Goal: Information Seeking & Learning: Check status

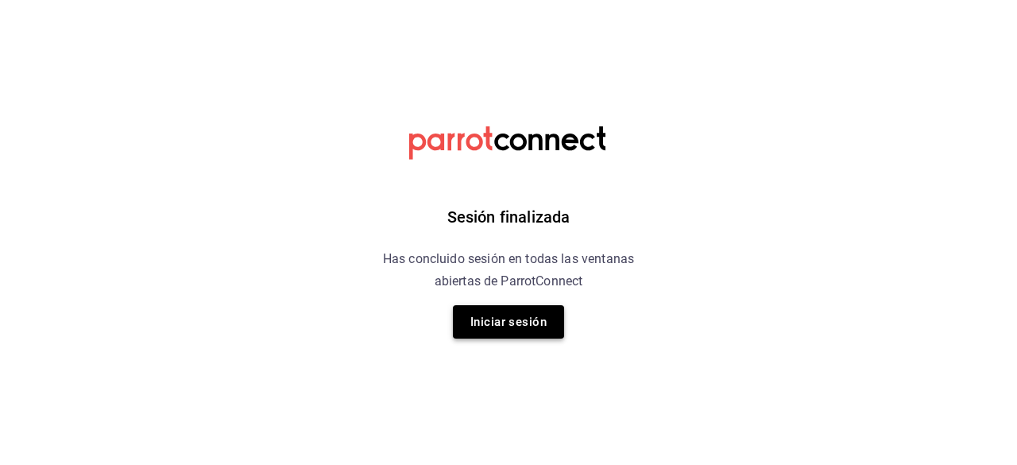
click at [502, 323] on button "Iniciar sesión" at bounding box center [508, 321] width 111 height 33
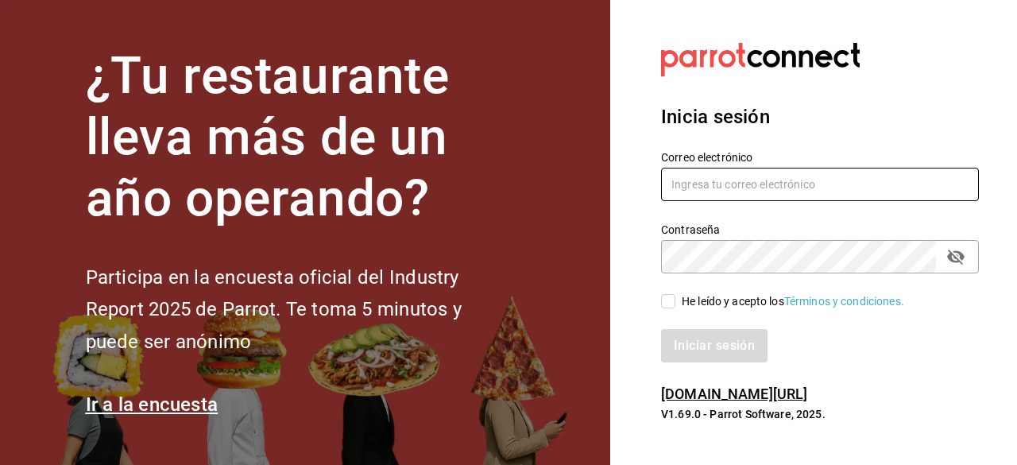
type input "[EMAIL_ADDRESS][DOMAIN_NAME]"
click at [671, 303] on input "He leído y acepto los Términos y condiciones." at bounding box center [668, 301] width 14 height 14
checkbox input "true"
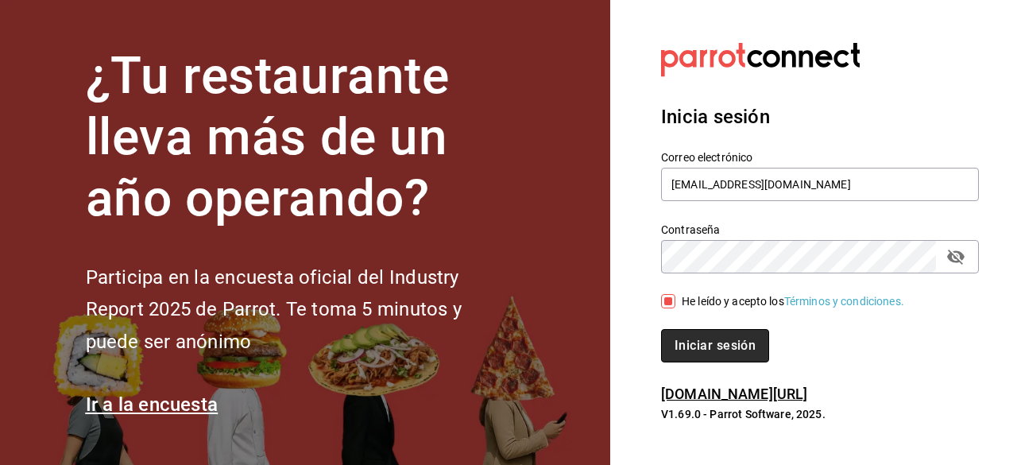
click at [684, 343] on button "Iniciar sesión" at bounding box center [715, 345] width 108 height 33
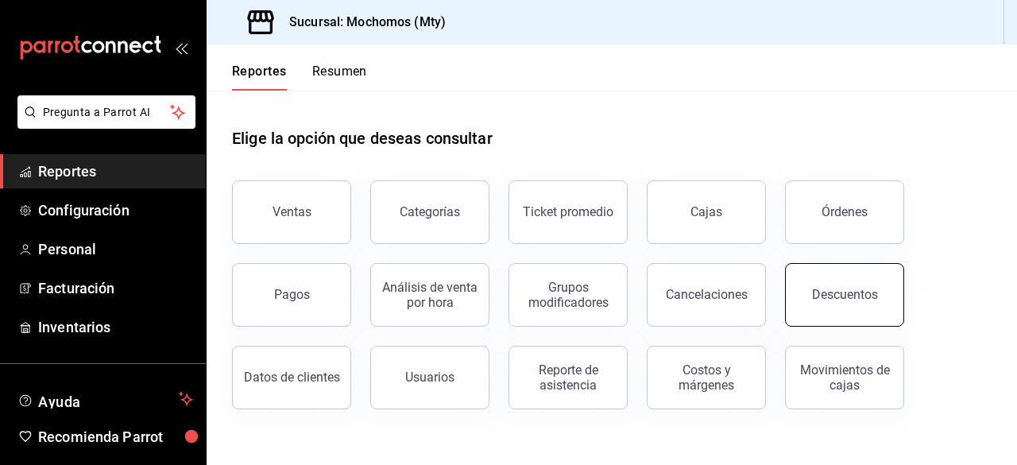
click at [823, 304] on button "Descuentos" at bounding box center [844, 295] width 119 height 64
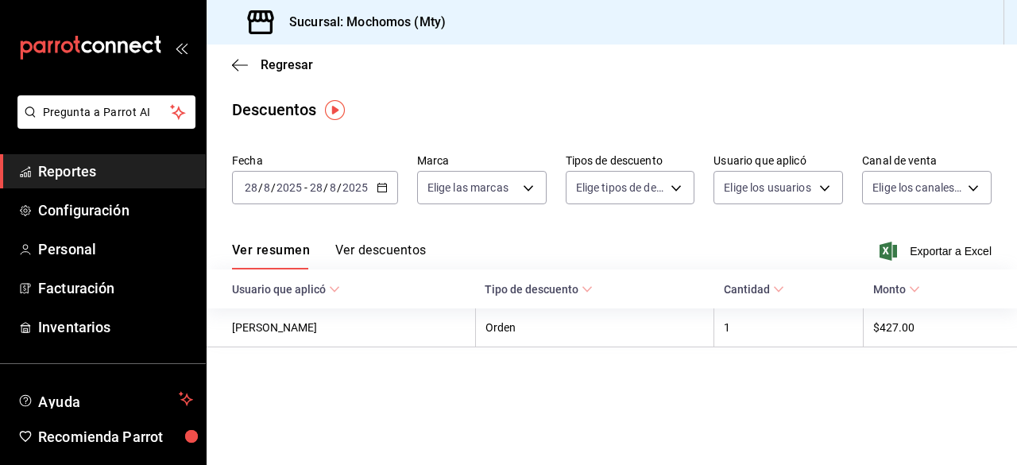
click at [370, 180] on div "[DATE] [DATE] - [DATE] [DATE]" at bounding box center [315, 187] width 166 height 33
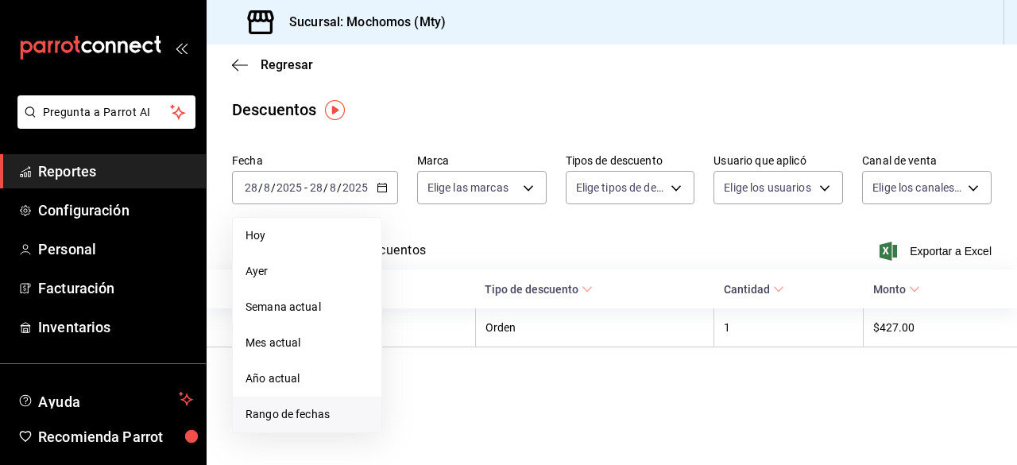
click at [288, 410] on span "Rango de fechas" at bounding box center [307, 414] width 123 height 17
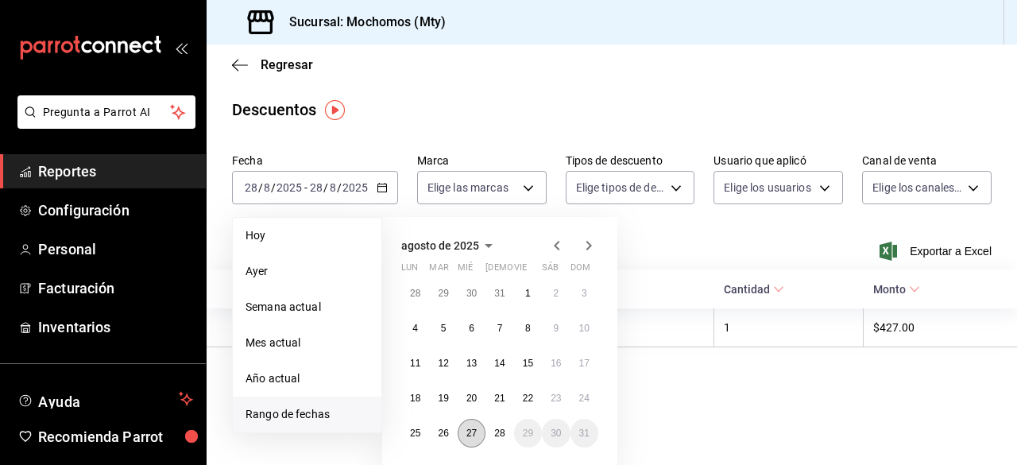
click at [472, 431] on abbr "27" at bounding box center [472, 433] width 10 height 11
click at [503, 432] on abbr "28" at bounding box center [499, 433] width 10 height 11
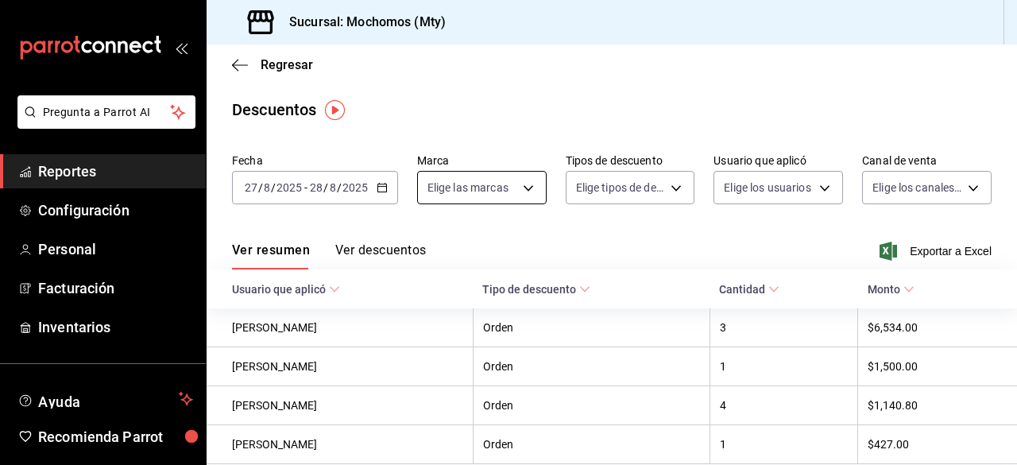
click at [513, 192] on body "Pregunta a Parrot AI Reportes Configuración Personal Facturación Inventarios Ay…" at bounding box center [508, 232] width 1017 height 465
click at [433, 250] on input "checkbox" at bounding box center [433, 249] width 14 height 14
checkbox input "true"
type input "b352ad34-a903-4246-b8b1-197398375429"
checkbox input "true"
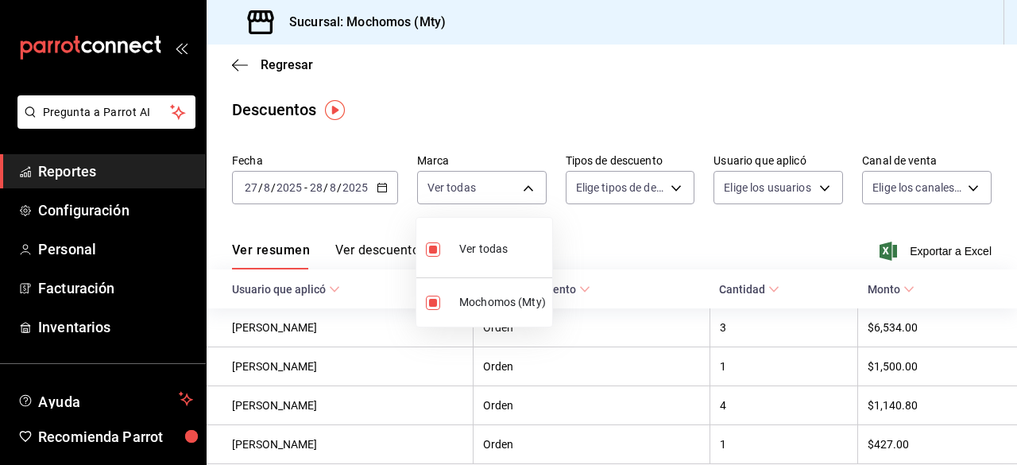
click at [656, 192] on div at bounding box center [508, 232] width 1017 height 465
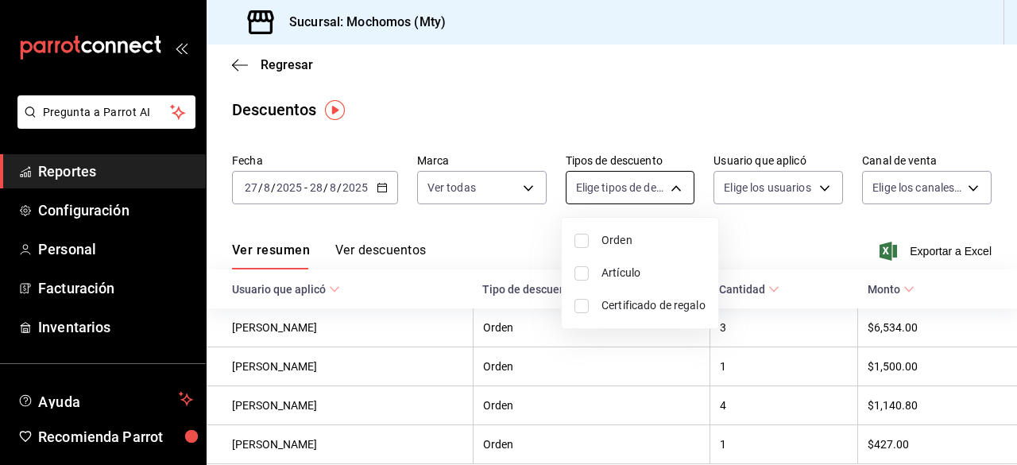
click at [664, 190] on body "Pregunta a Parrot AI Reportes Configuración Personal Facturación Inventarios Ay…" at bounding box center [508, 232] width 1017 height 465
click at [580, 239] on input "checkbox" at bounding box center [582, 241] width 14 height 14
checkbox input "true"
type input "ORDER"
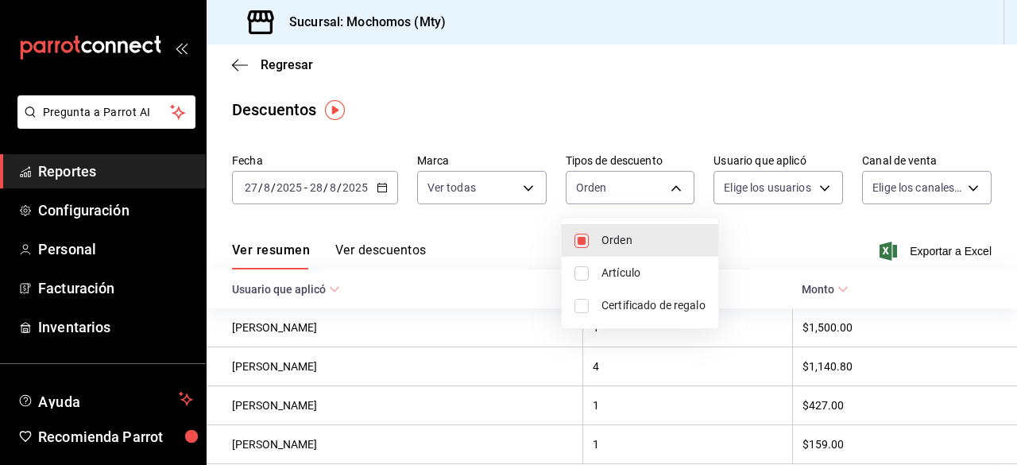
click at [583, 272] on input "checkbox" at bounding box center [582, 273] width 14 height 14
checkbox input "true"
type input "ORDER,ORDER_ITEM"
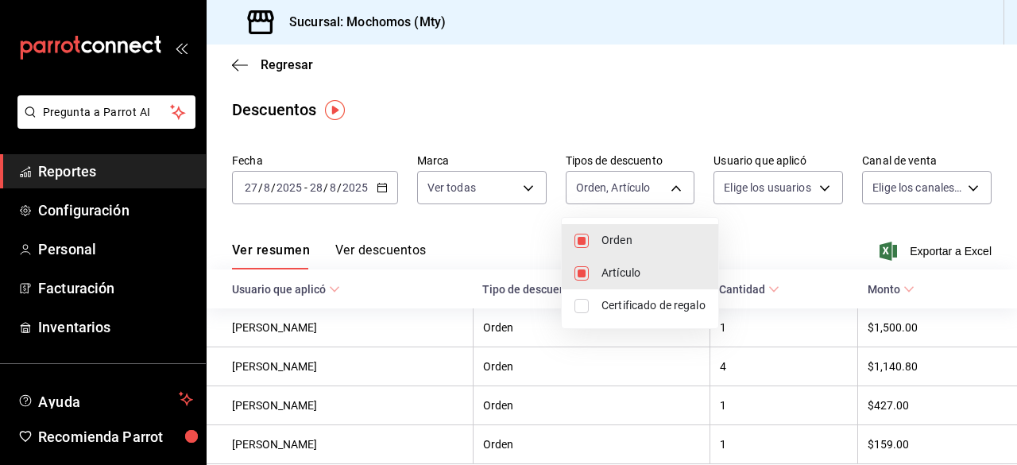
click at [583, 309] on input "checkbox" at bounding box center [582, 306] width 14 height 14
checkbox input "true"
type input "ORDER,ORDER_ITEM,CARD_REWARD"
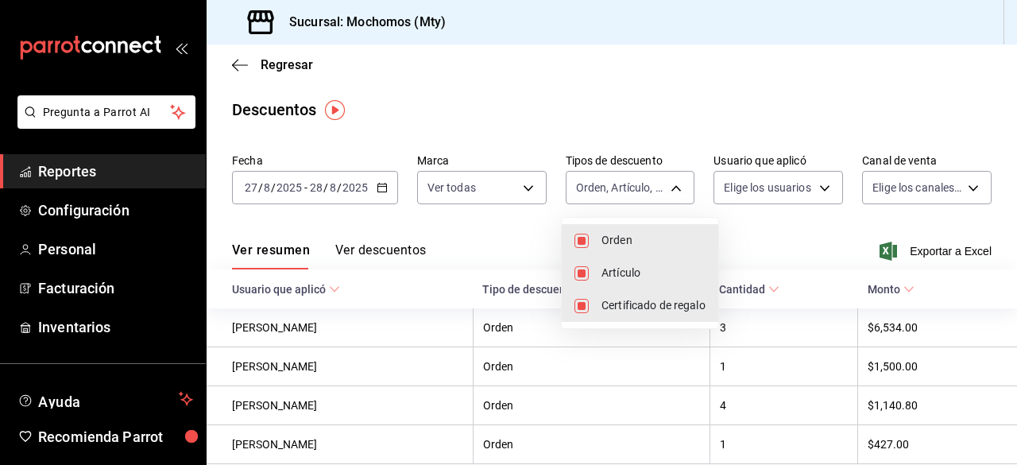
click at [814, 195] on div at bounding box center [508, 232] width 1017 height 465
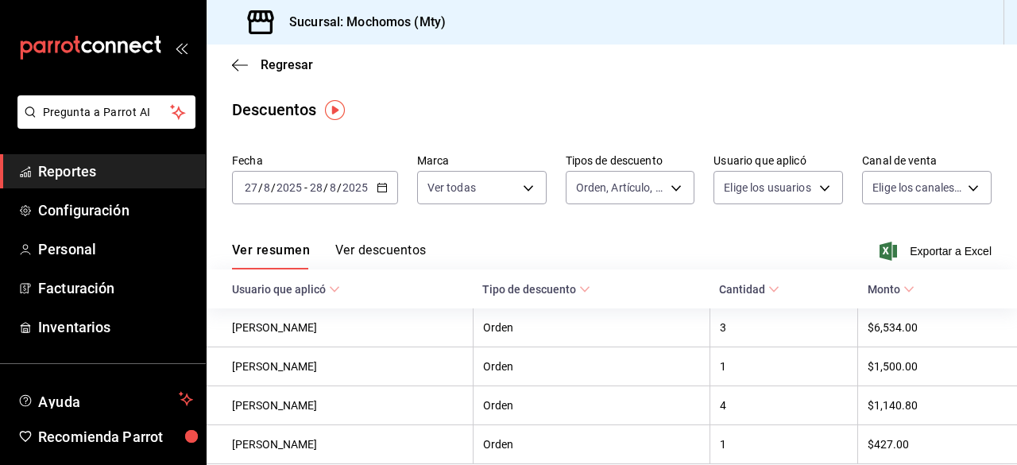
click at [814, 195] on body "Pregunta a Parrot AI Reportes Configuración Personal Facturación Inventarios Ay…" at bounding box center [508, 232] width 1017 height 465
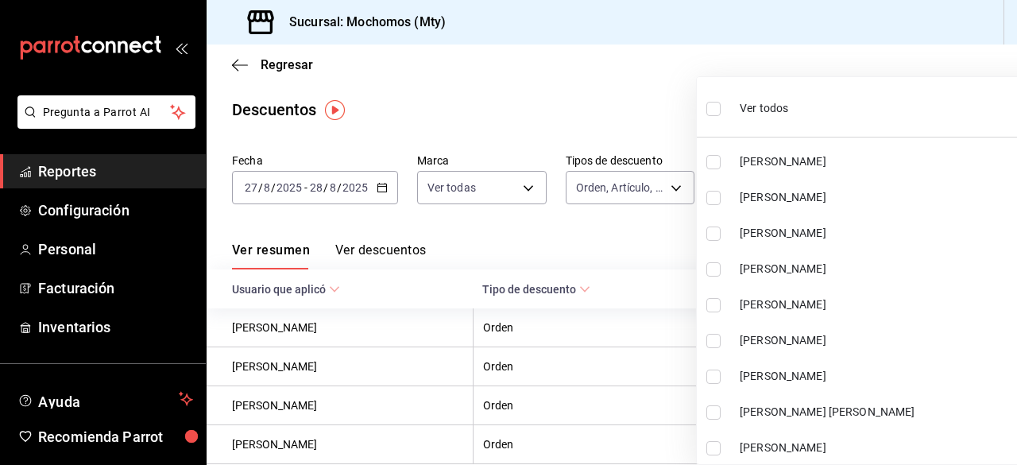
click at [712, 104] on input "checkbox" at bounding box center [714, 109] width 14 height 14
checkbox input "true"
type input "cf3ed509-b716-4ce9-b0de-42d6533635f1,d296bbb3-5499-4e4f-81e7-c6531b0d5955,1b867…"
checkbox input "true"
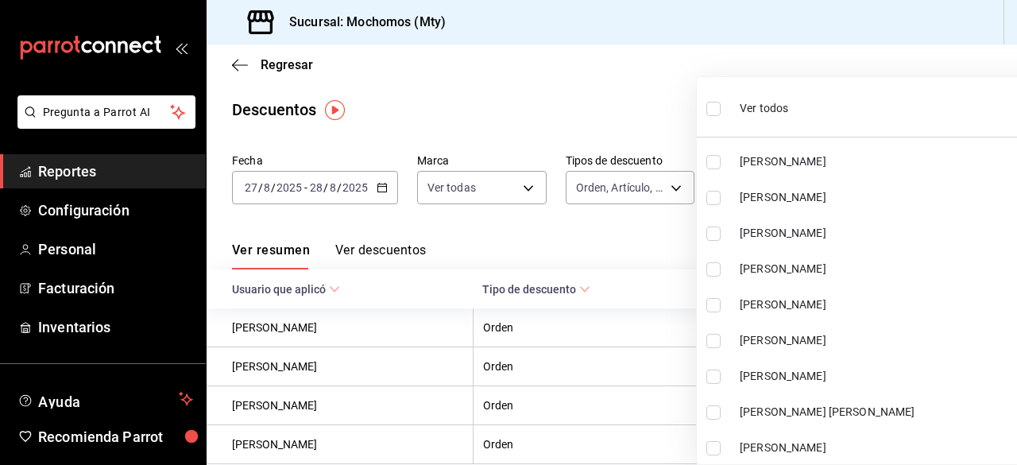
checkbox input "true"
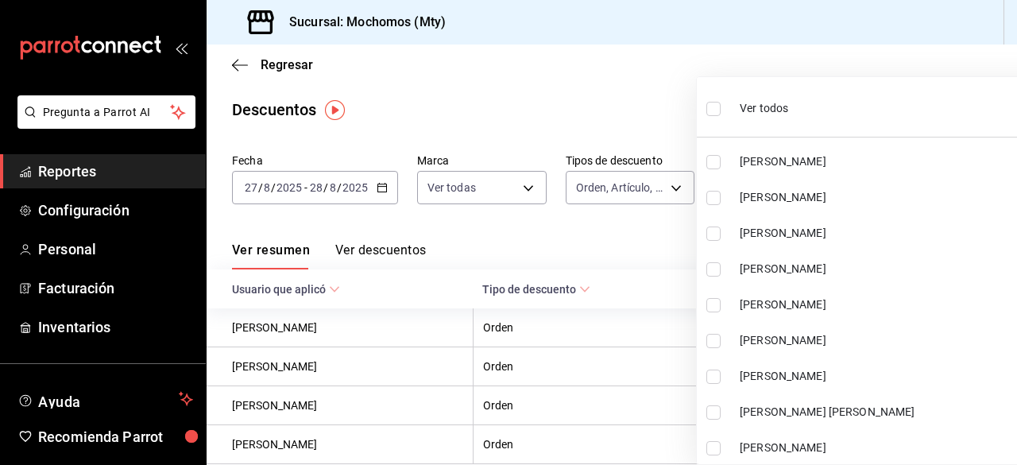
checkbox input "true"
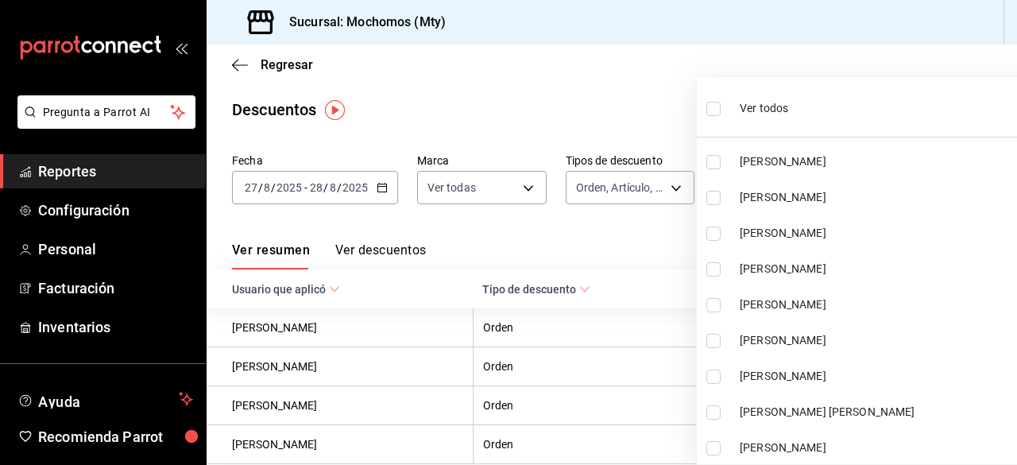
checkbox input "true"
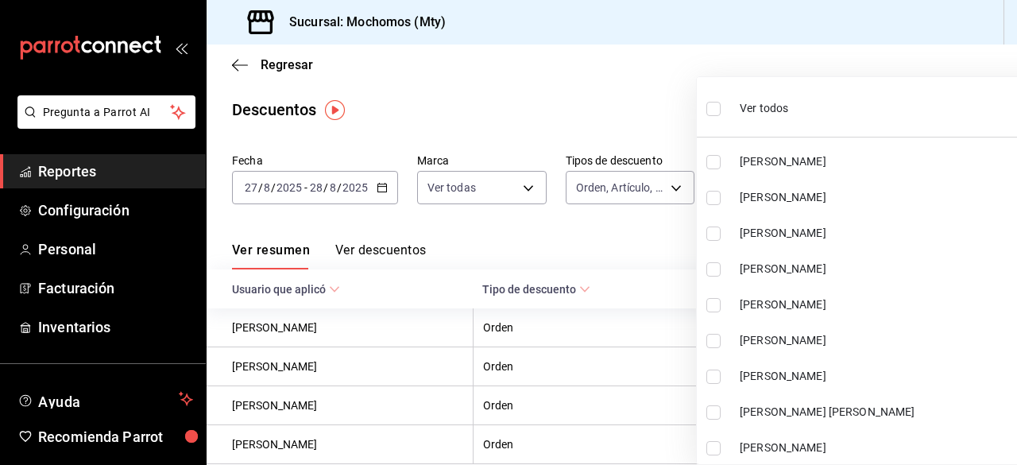
checkbox input "true"
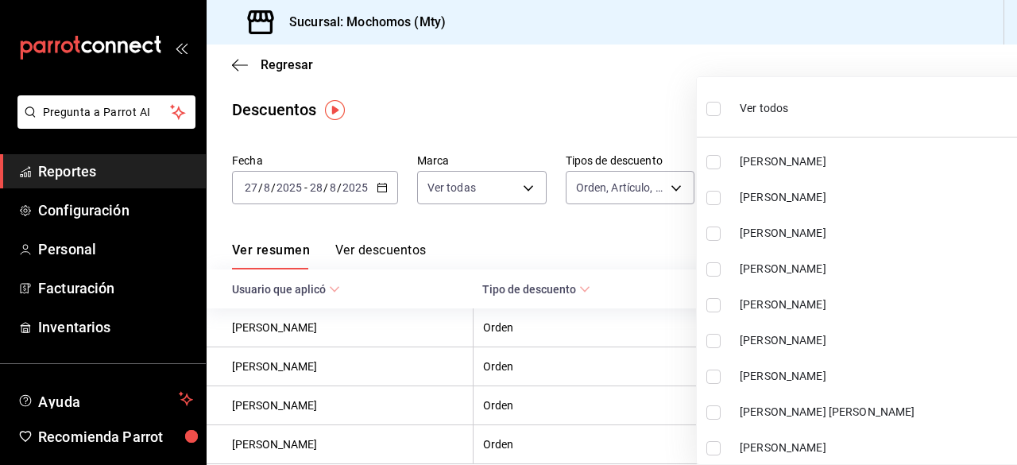
checkbox input "true"
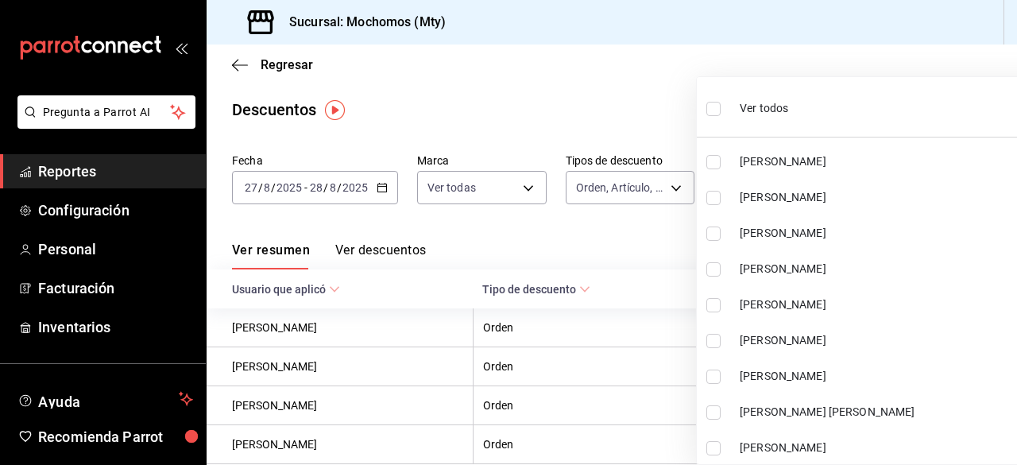
checkbox input "true"
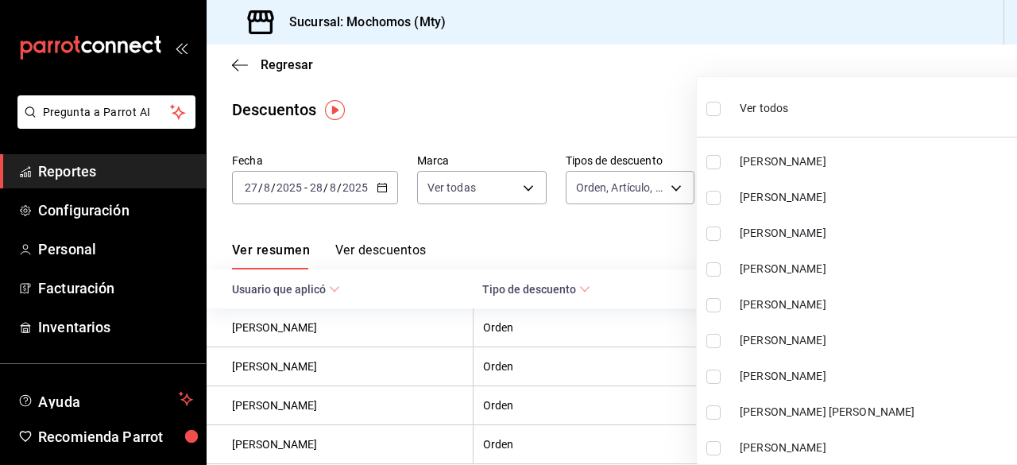
checkbox input "true"
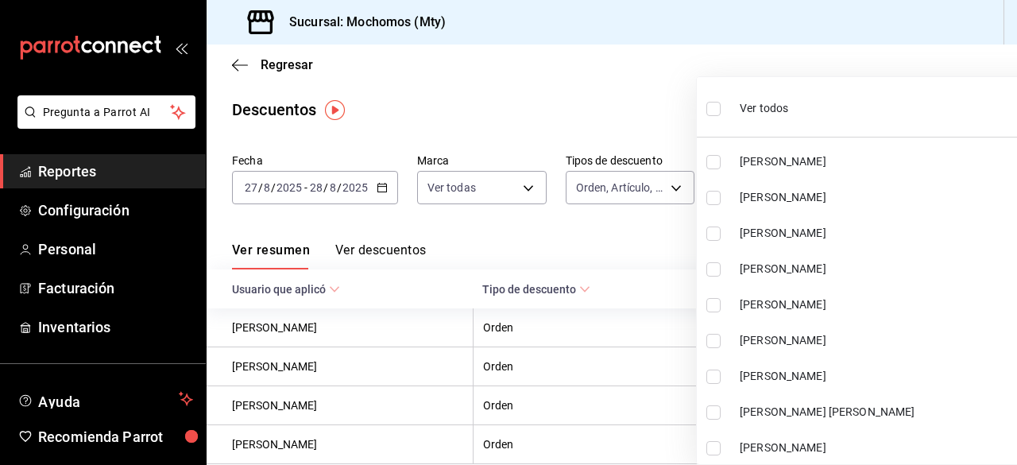
checkbox input "true"
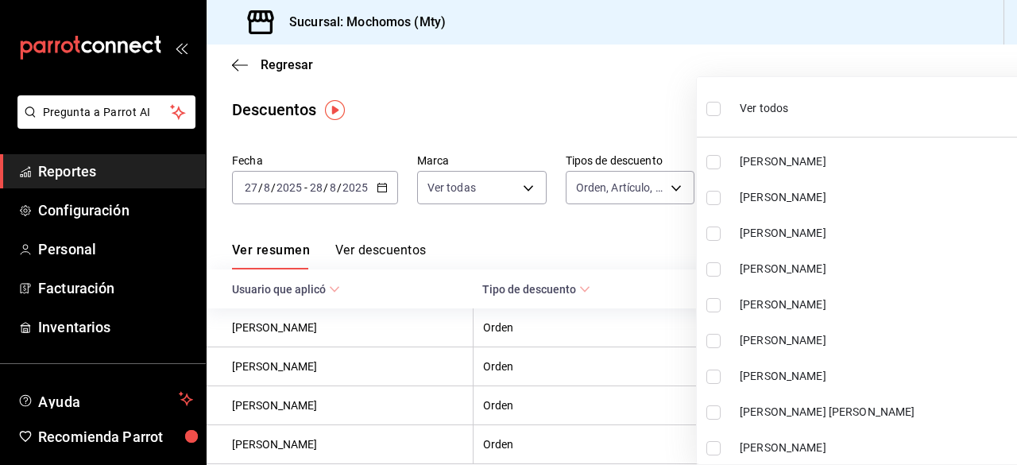
checkbox input "true"
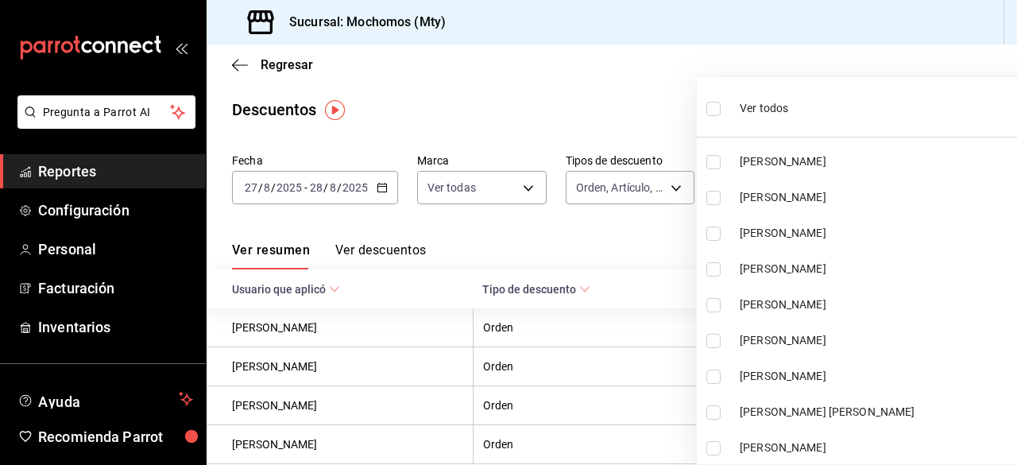
checkbox input "true"
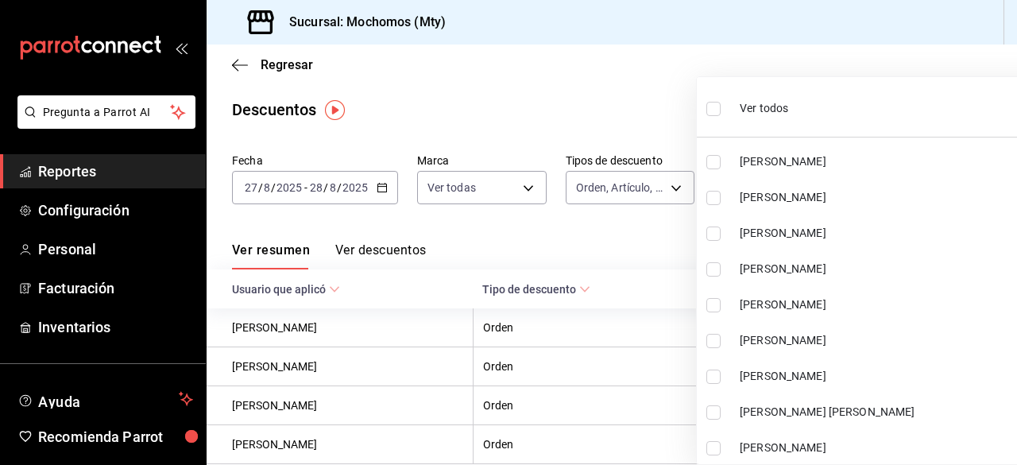
checkbox input "true"
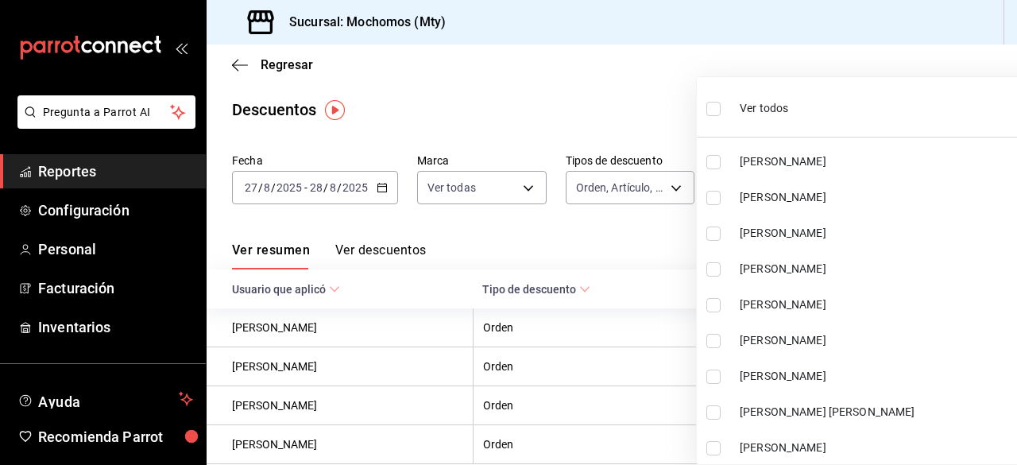
checkbox input "true"
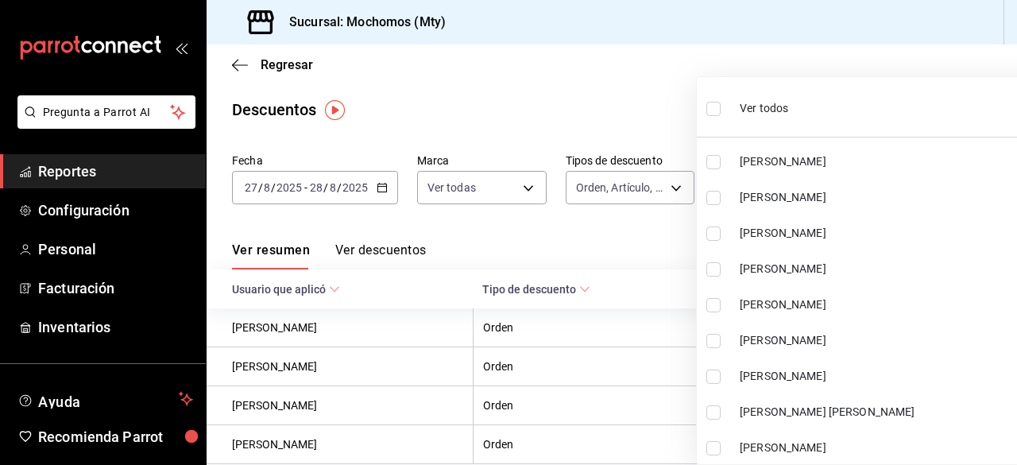
checkbox input "true"
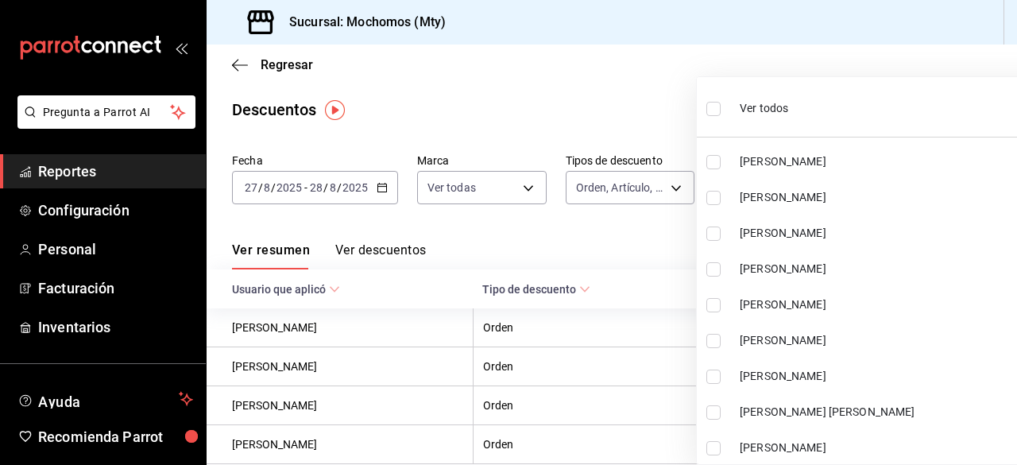
checkbox input "true"
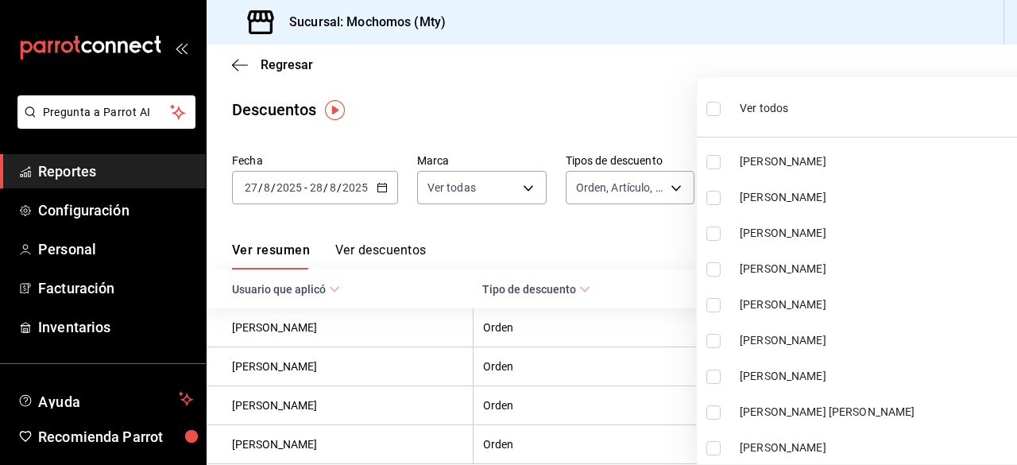
checkbox input "true"
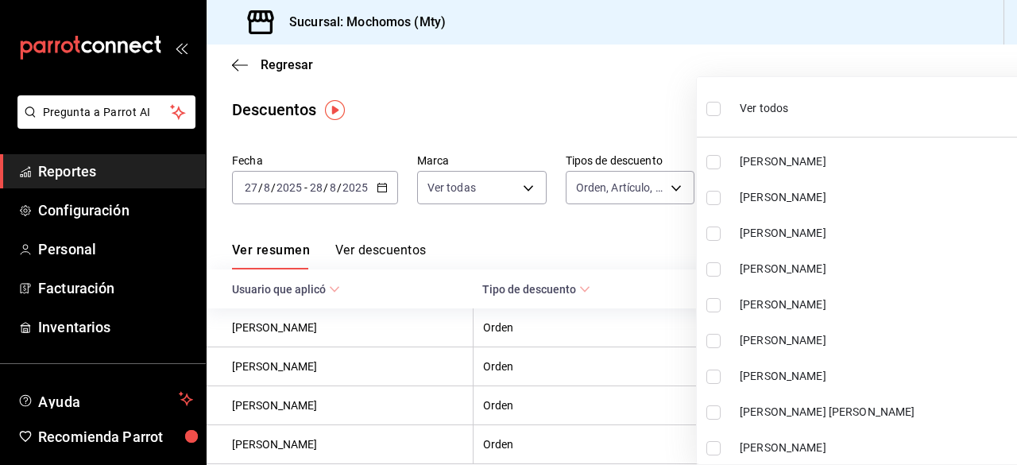
checkbox input "true"
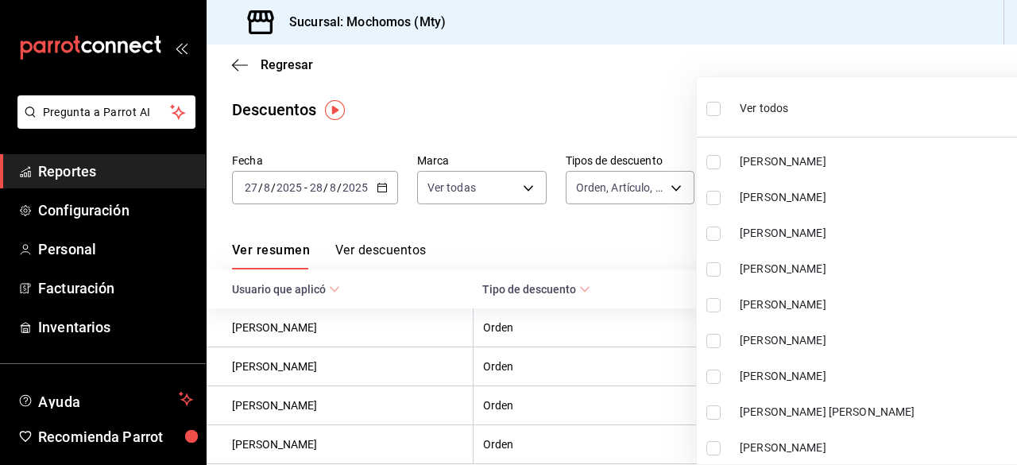
checkbox input "true"
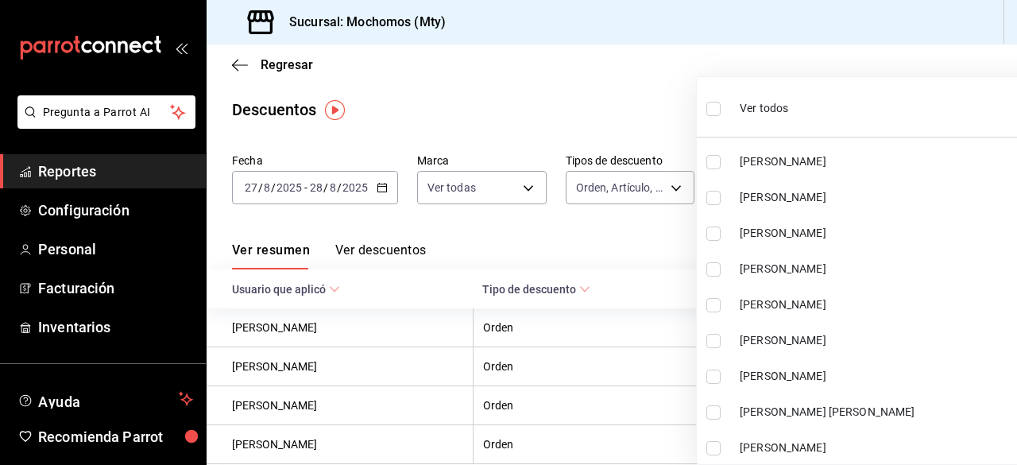
checkbox input "true"
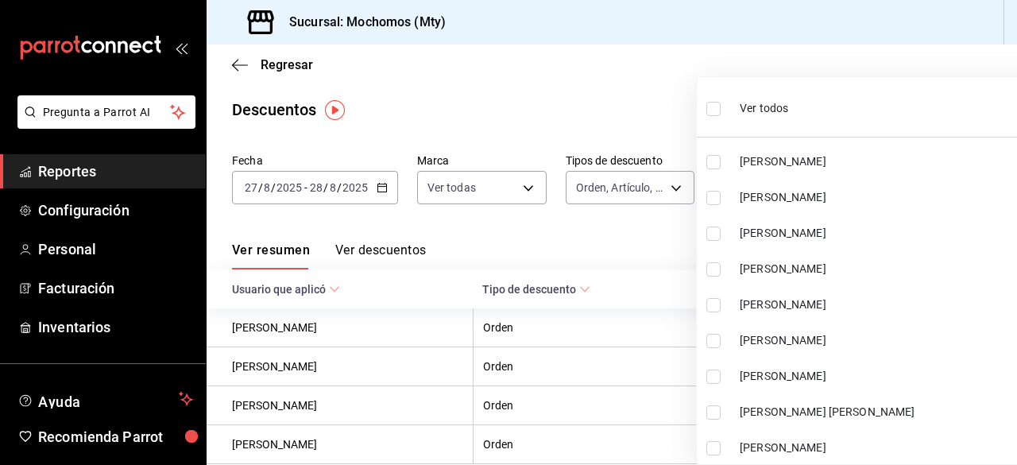
checkbox input "true"
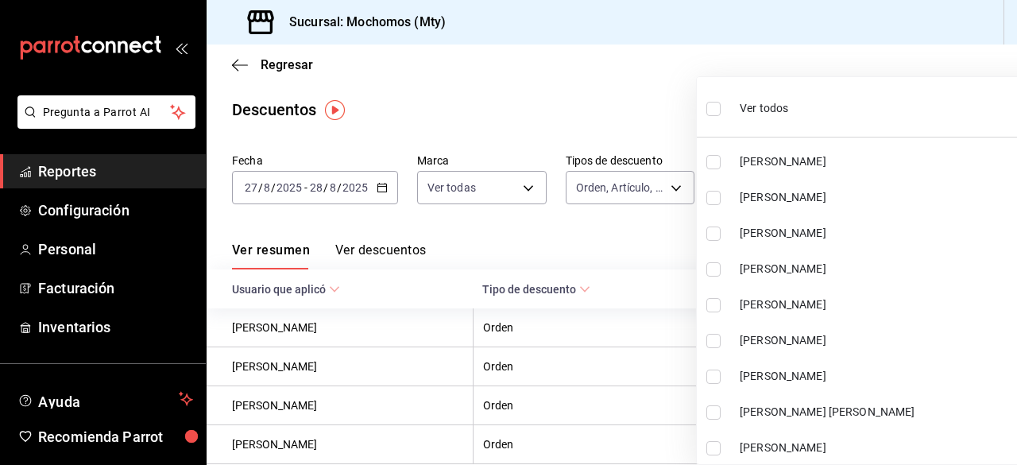
checkbox input "true"
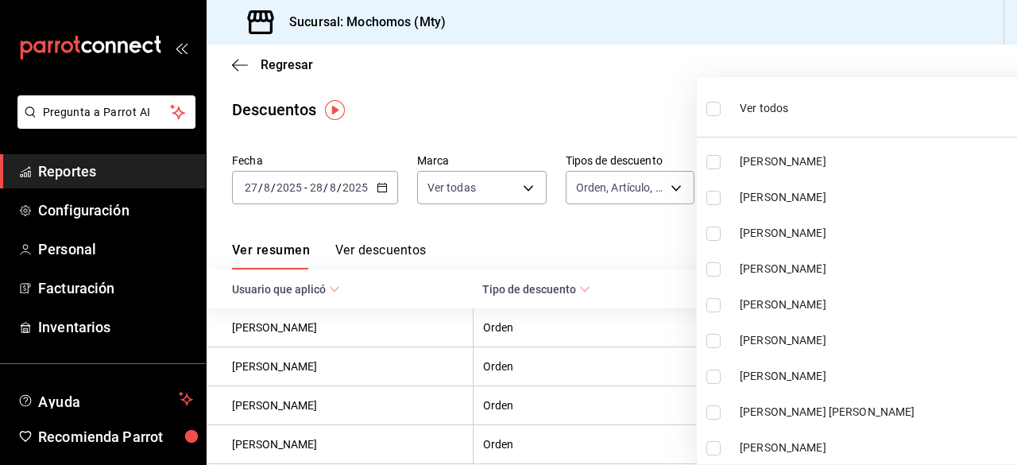
checkbox input "true"
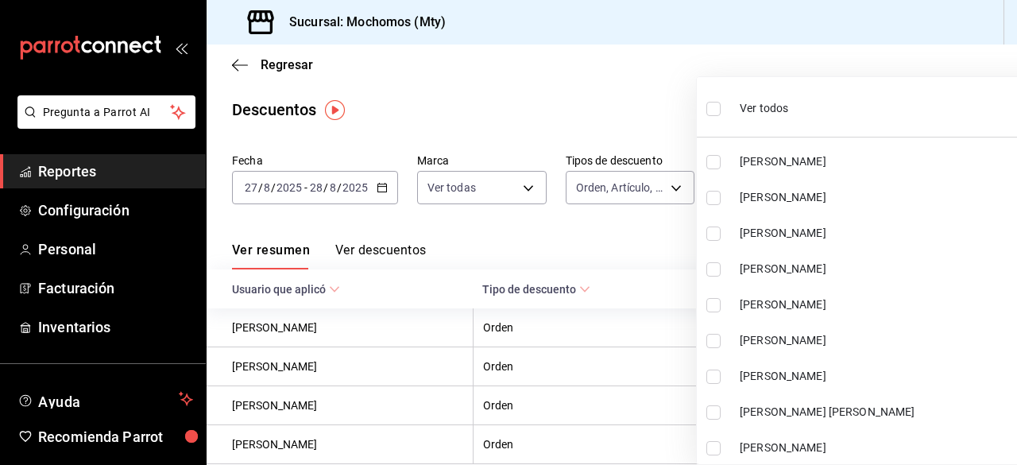
checkbox input "true"
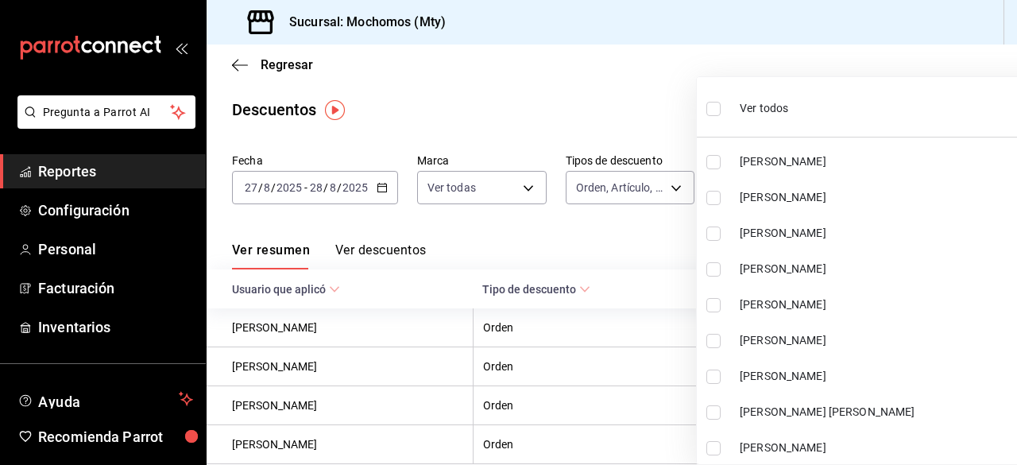
checkbox input "true"
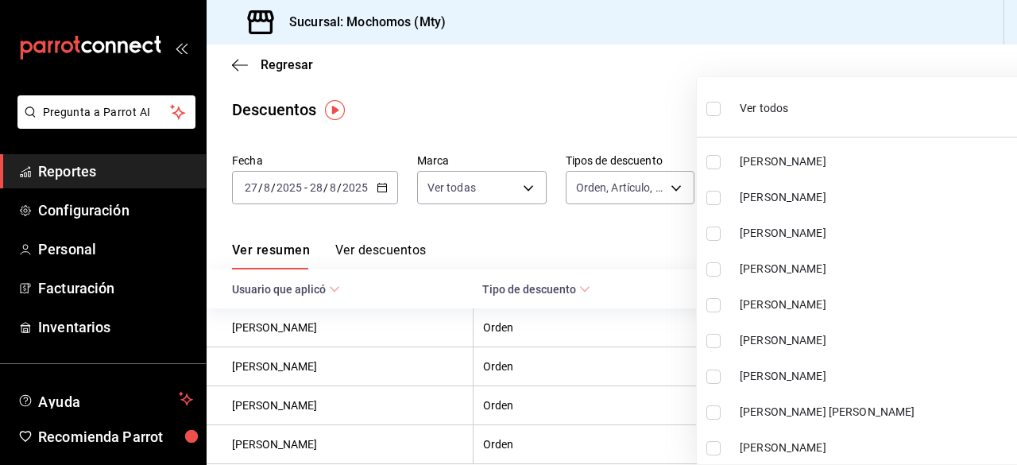
checkbox input "true"
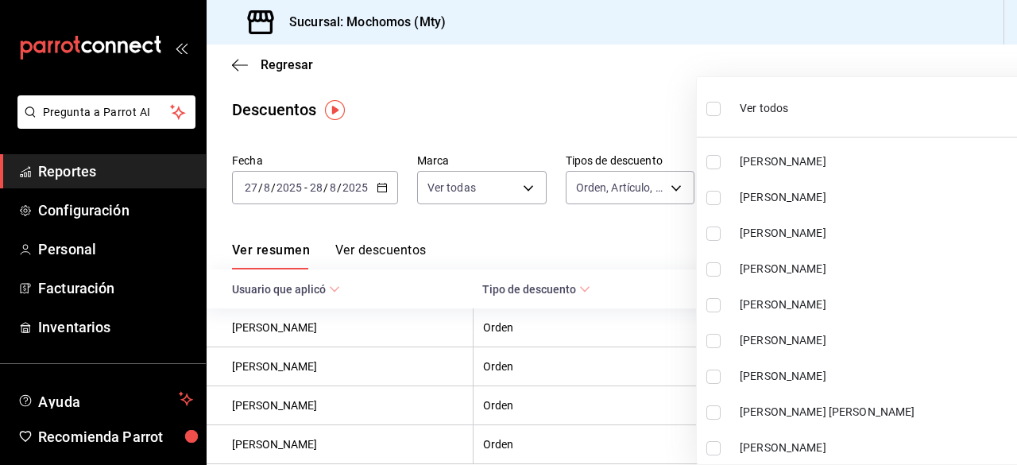
checkbox input "true"
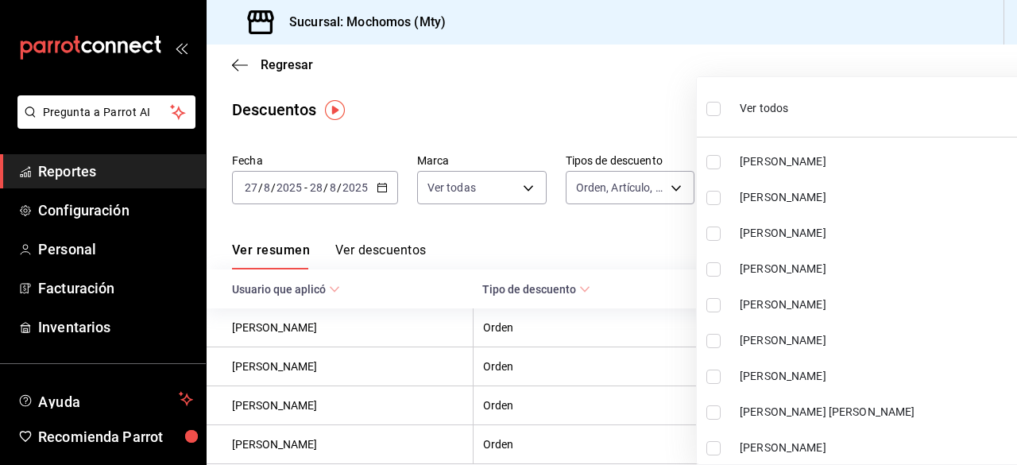
checkbox input "true"
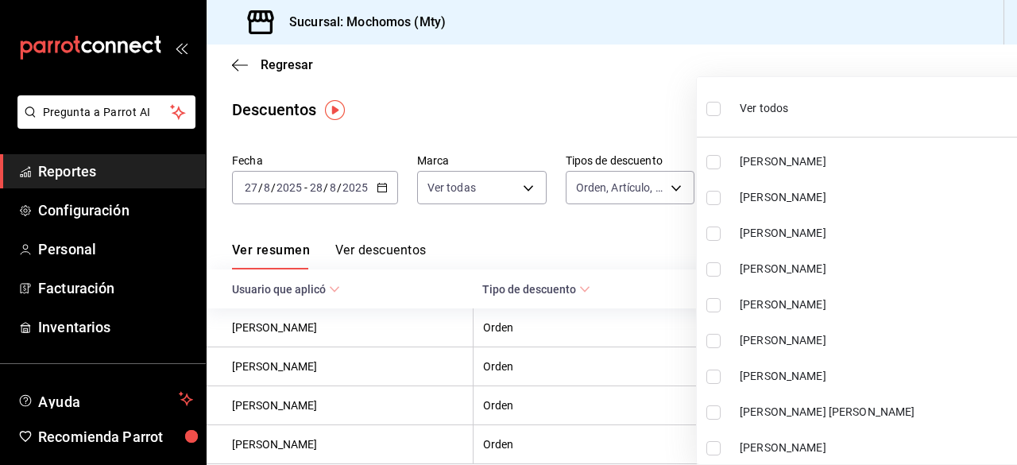
checkbox input "true"
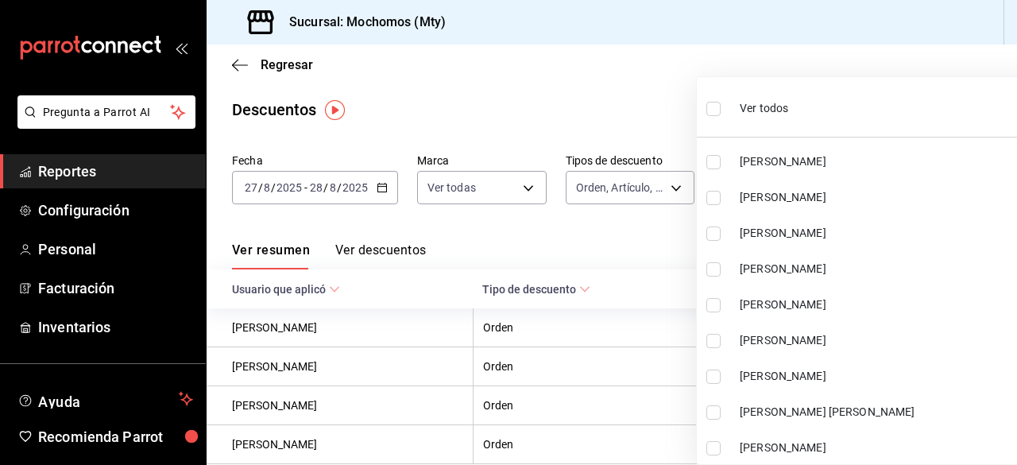
checkbox input "true"
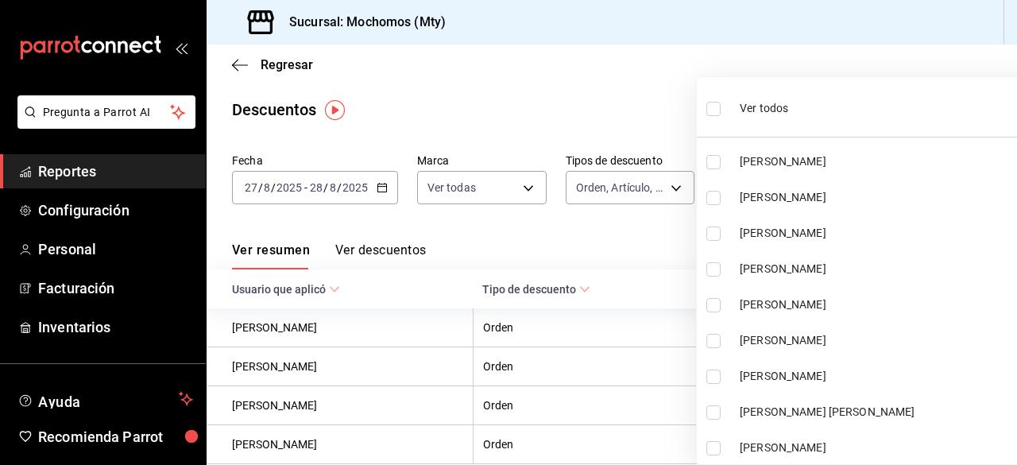
checkbox input "true"
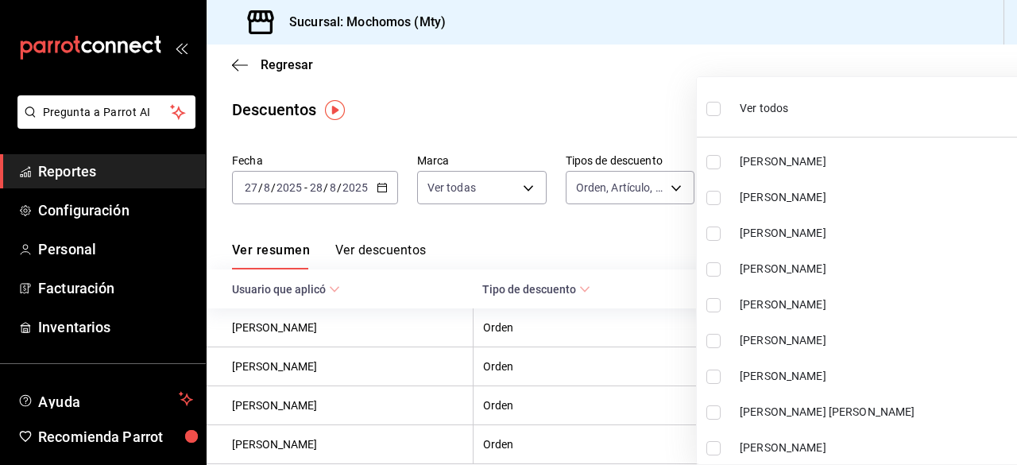
checkbox input "true"
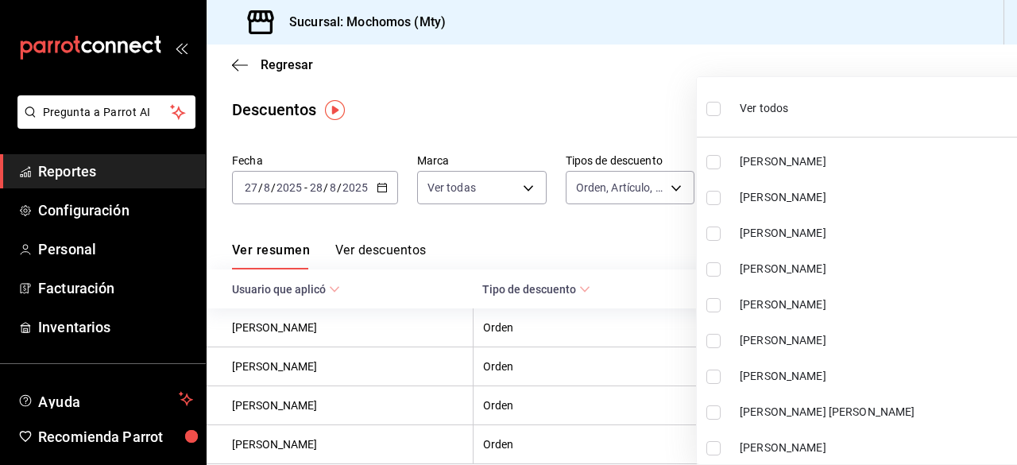
checkbox input "true"
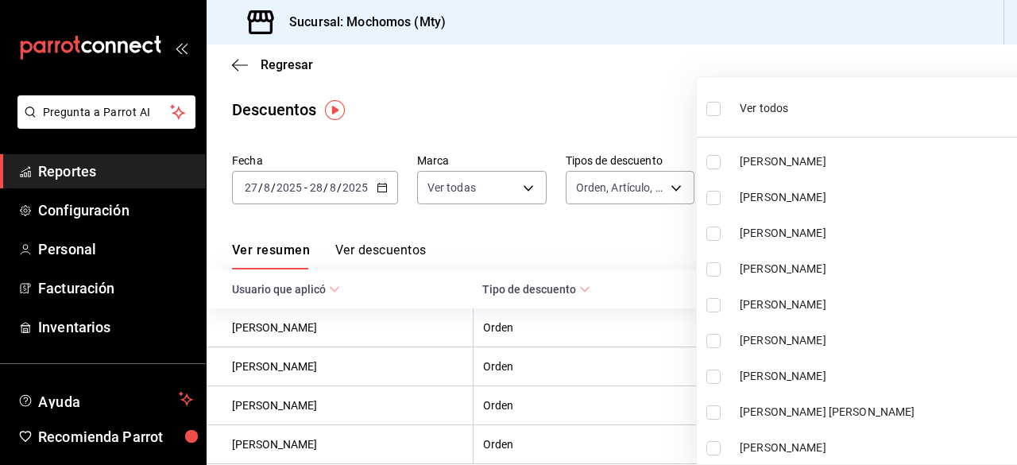
checkbox input "true"
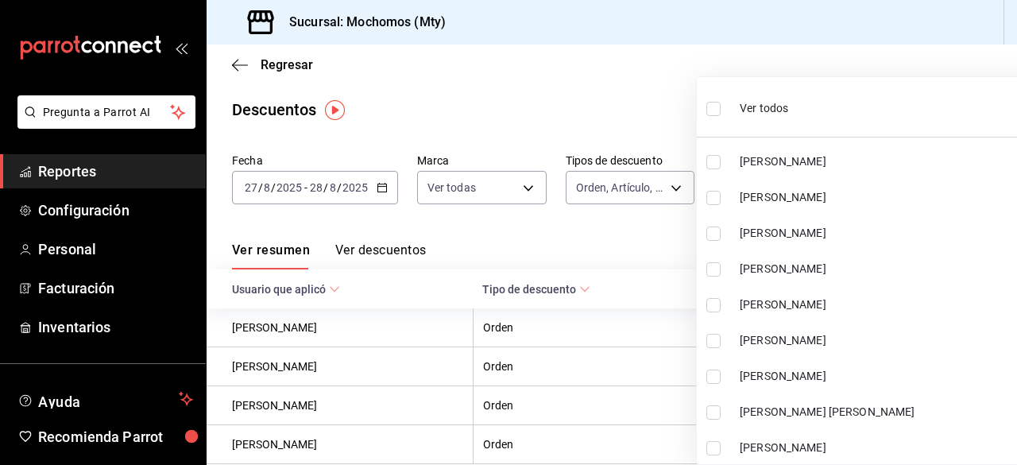
checkbox input "true"
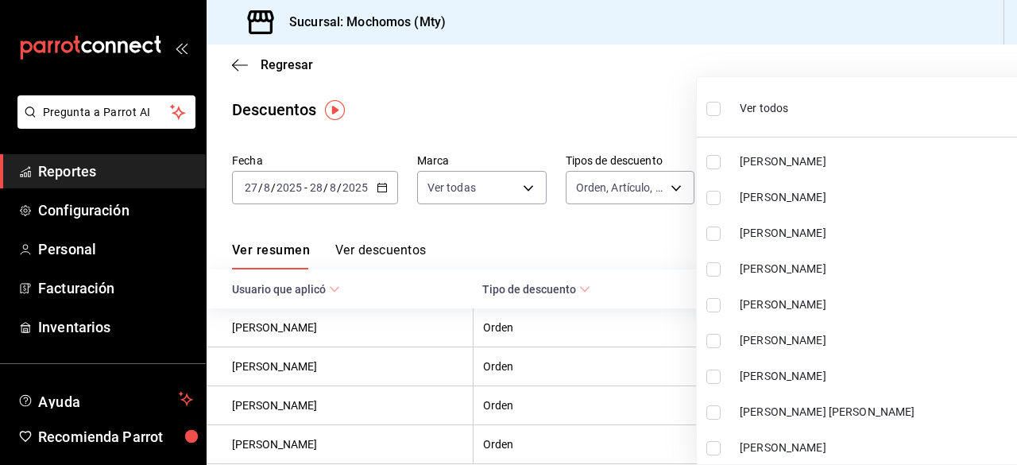
checkbox input "true"
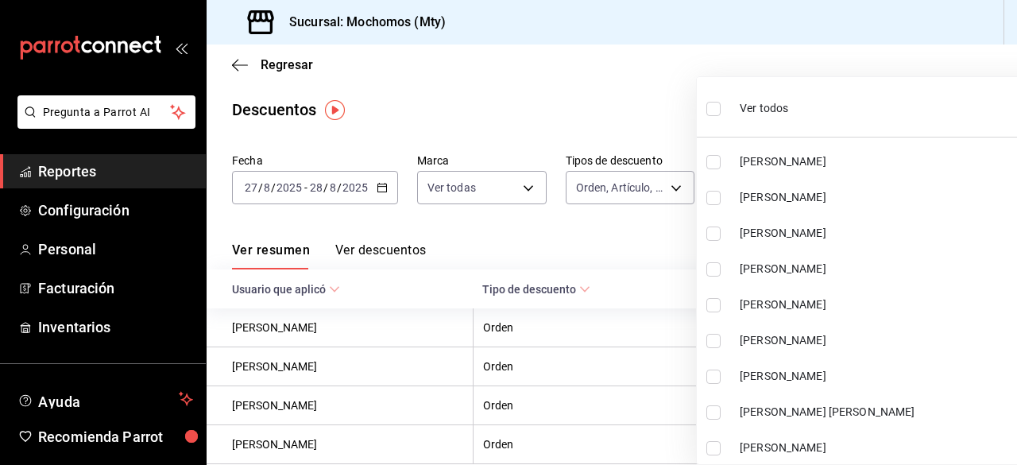
checkbox input "true"
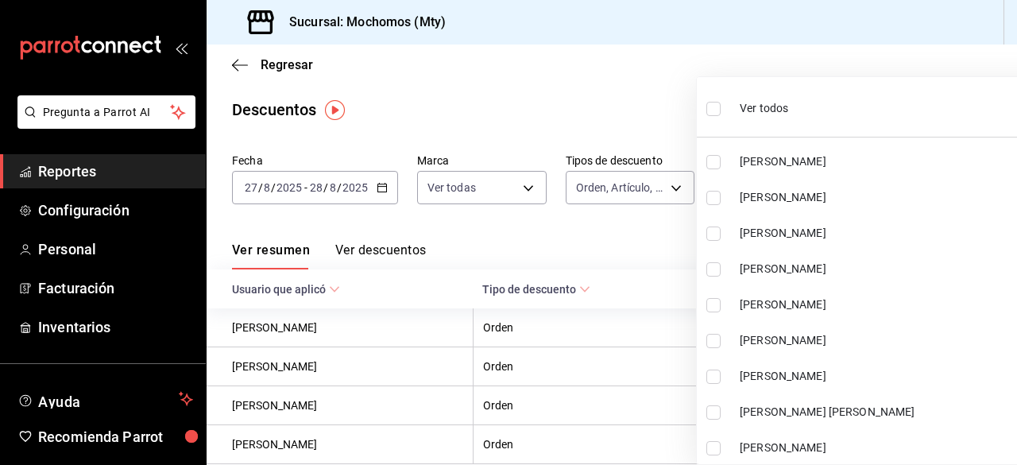
checkbox input "true"
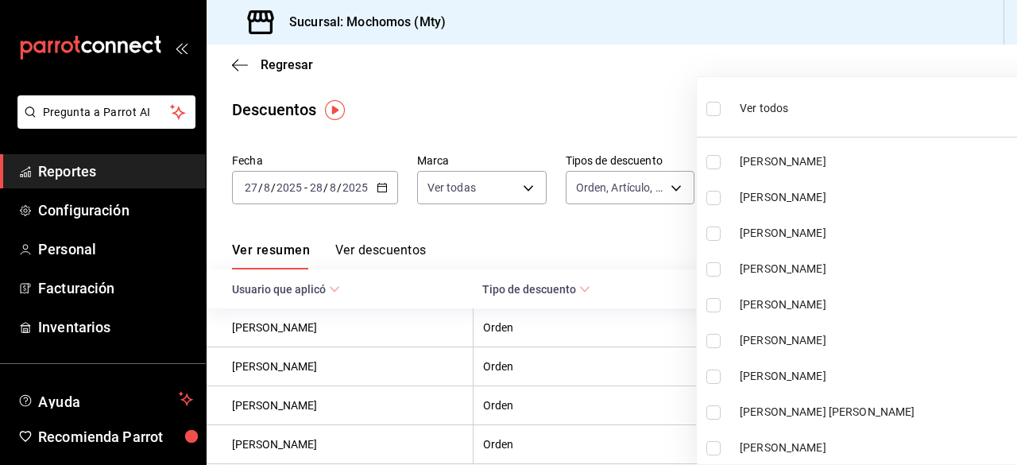
checkbox input "true"
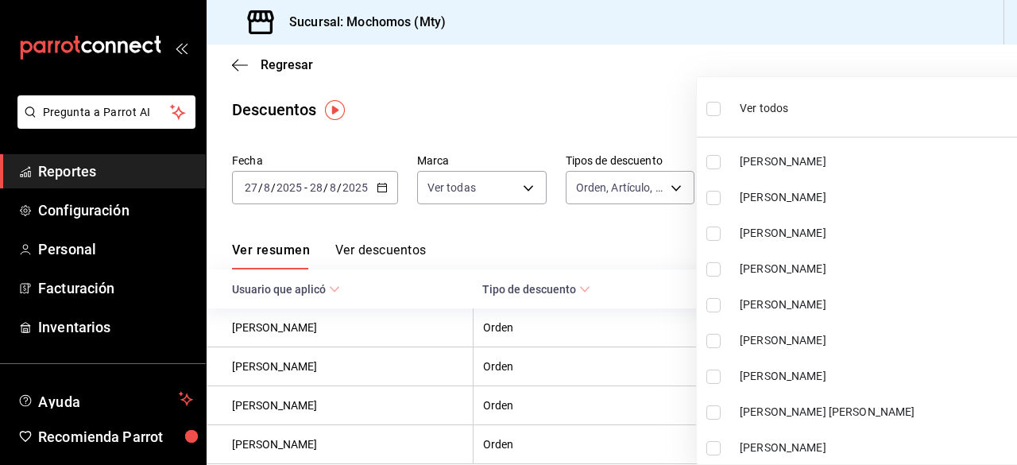
checkbox input "true"
click at [580, 70] on div at bounding box center [508, 232] width 1017 height 465
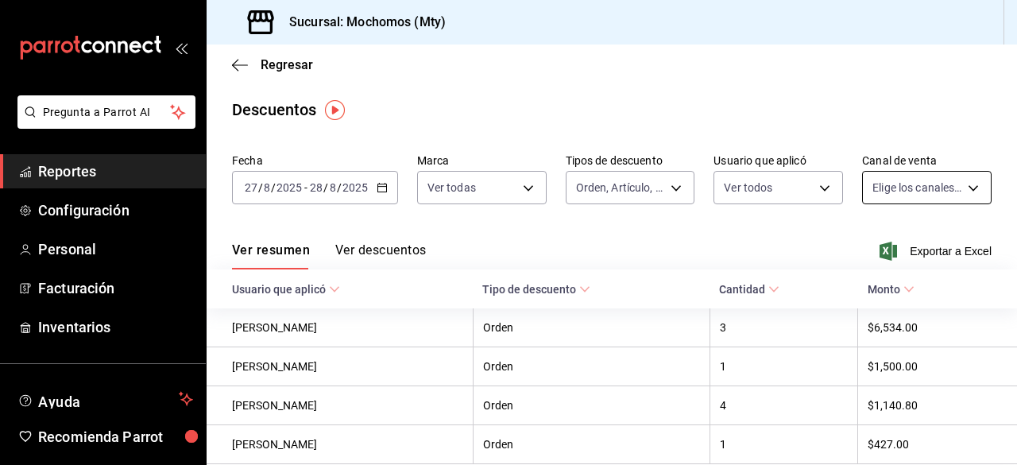
click at [959, 180] on body "Pregunta a Parrot AI Reportes Configuración Personal Facturación Inventarios Ay…" at bounding box center [508, 232] width 1017 height 465
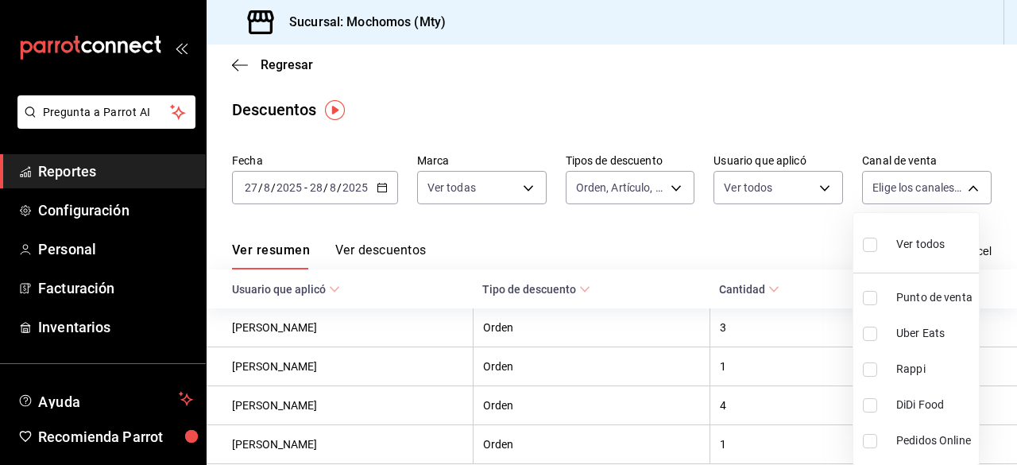
click at [873, 246] on input "checkbox" at bounding box center [870, 245] width 14 height 14
click at [543, 37] on div at bounding box center [508, 232] width 1017 height 465
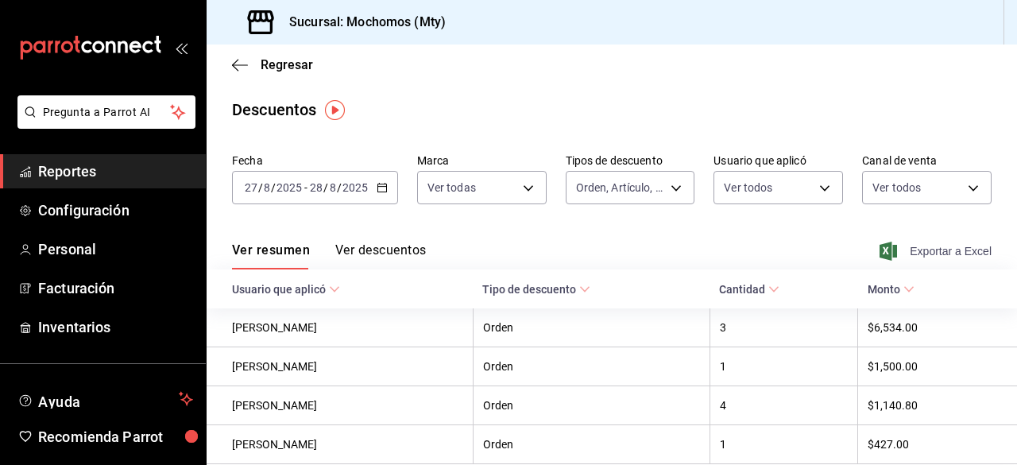
click at [881, 250] on icon "button" at bounding box center [888, 251] width 17 height 19
click at [251, 68] on span "Regresar" at bounding box center [272, 64] width 81 height 15
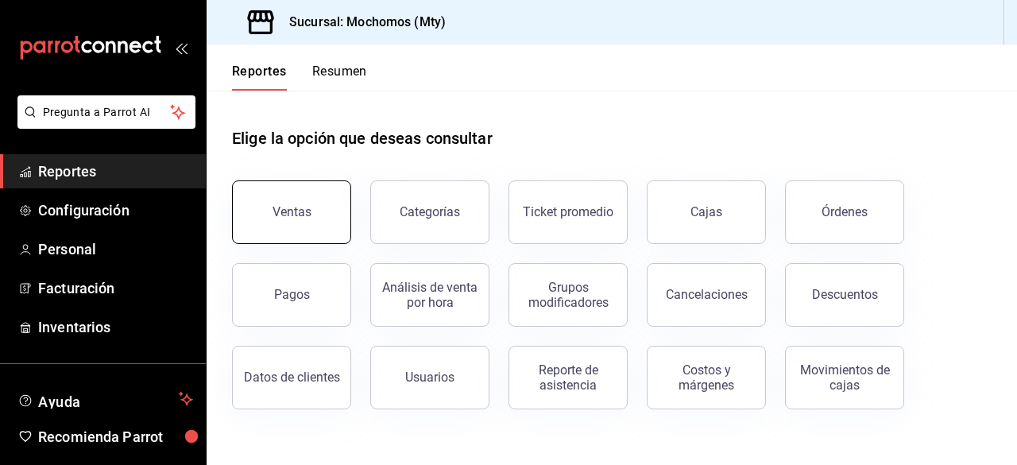
click at [275, 220] on button "Ventas" at bounding box center [291, 212] width 119 height 64
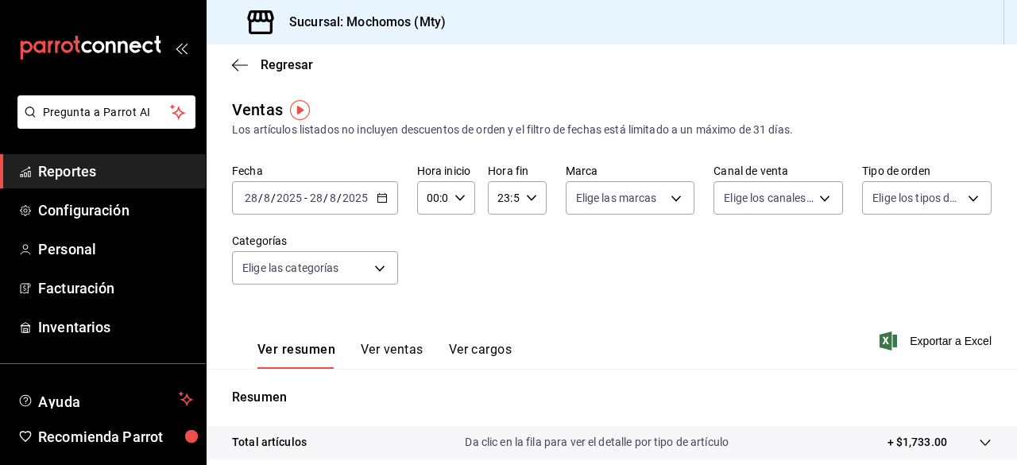
click at [377, 198] on icon "button" at bounding box center [382, 197] width 11 height 11
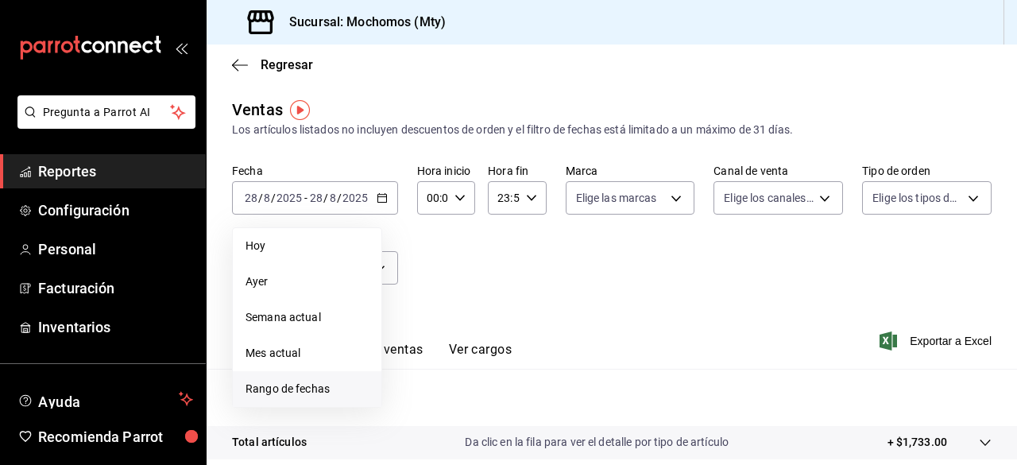
click at [300, 384] on span "Rango de fechas" at bounding box center [307, 389] width 123 height 17
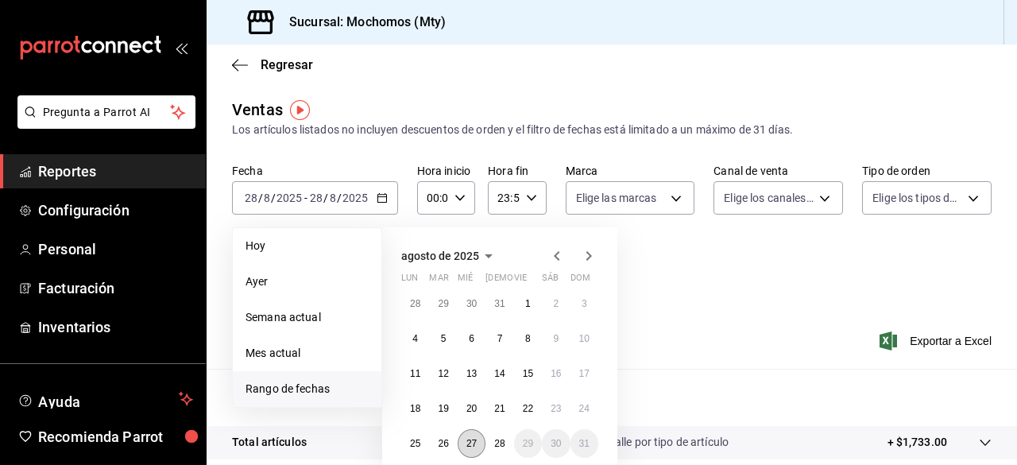
click at [474, 445] on abbr "27" at bounding box center [472, 443] width 10 height 11
click at [502, 442] on abbr "28" at bounding box center [499, 443] width 10 height 11
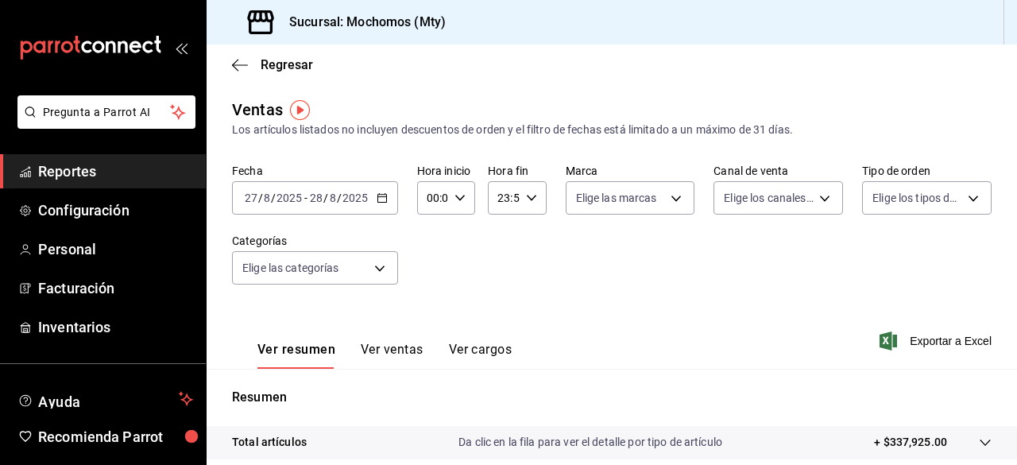
click at [460, 199] on icon "button" at bounding box center [460, 197] width 11 height 11
click at [428, 317] on span "02" at bounding box center [429, 314] width 3 height 13
click at [428, 317] on span "12" at bounding box center [429, 314] width 3 height 13
click at [664, 200] on div at bounding box center [508, 232] width 1017 height 465
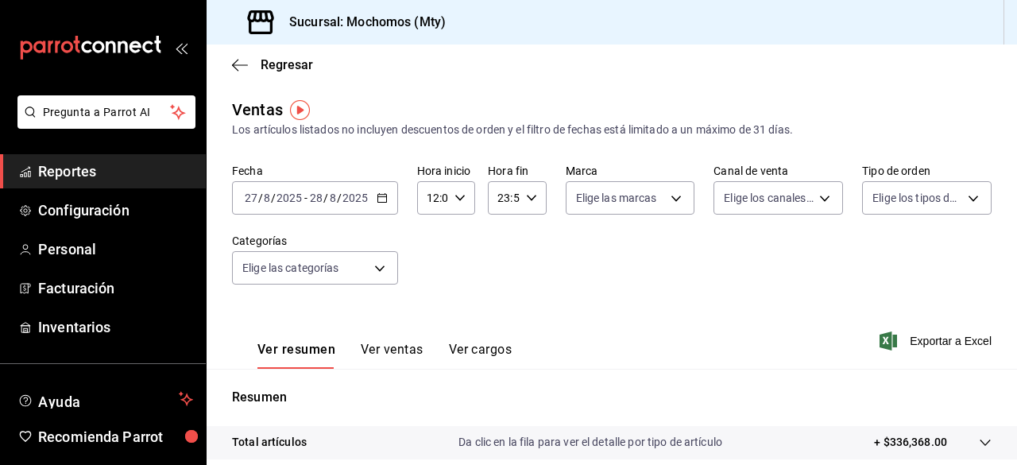
click at [664, 200] on body "Pregunta a Parrot AI Reportes Configuración Personal Facturación Inventarios Ay…" at bounding box center [508, 232] width 1017 height 465
click at [580, 258] on input "checkbox" at bounding box center [578, 260] width 14 height 14
click at [815, 199] on div at bounding box center [508, 232] width 1017 height 465
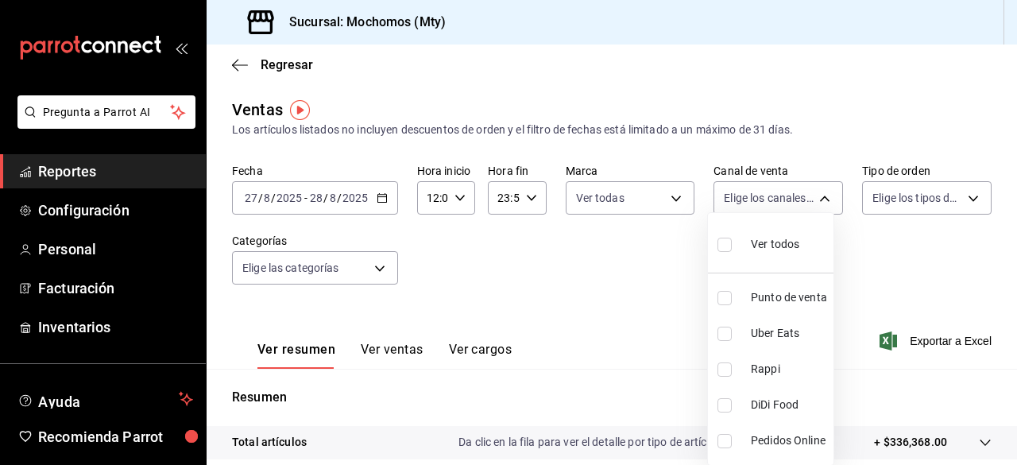
click at [815, 199] on body "Pregunta a Parrot AI Reportes Configuración Personal Facturación Inventarios Ay…" at bounding box center [508, 232] width 1017 height 465
click at [725, 246] on input "checkbox" at bounding box center [725, 245] width 14 height 14
click at [954, 202] on div at bounding box center [508, 232] width 1017 height 465
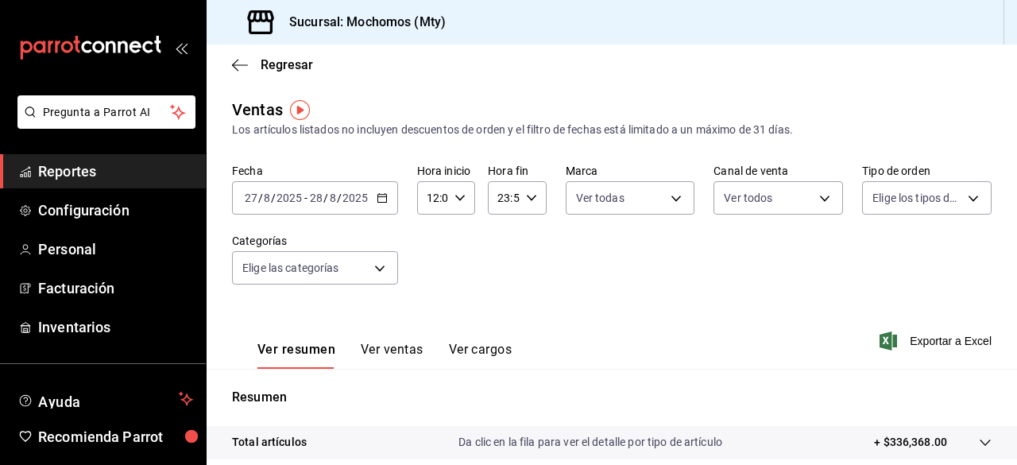
click at [954, 202] on body "Pregunta a Parrot AI Reportes Configuración Personal Facturación Inventarios Ay…" at bounding box center [508, 232] width 1017 height 465
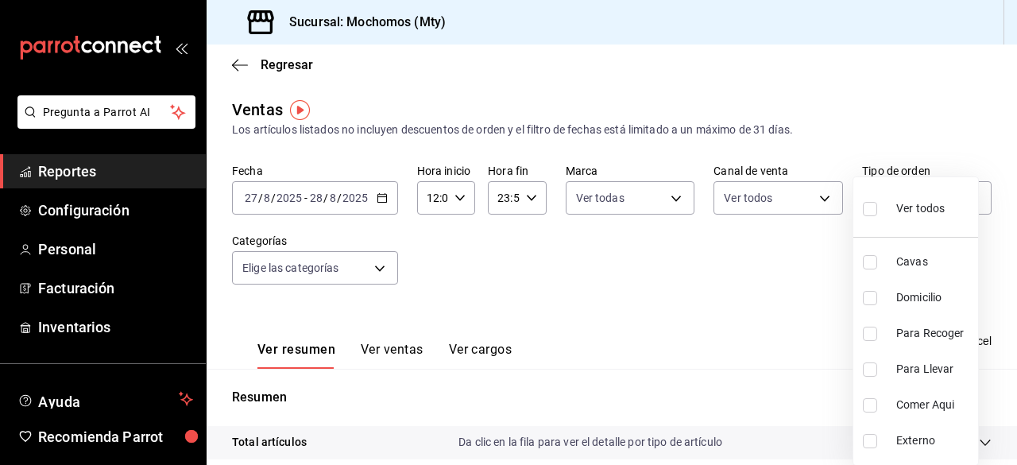
click at [873, 207] on input "checkbox" at bounding box center [870, 209] width 14 height 14
click at [380, 273] on div at bounding box center [508, 232] width 1017 height 465
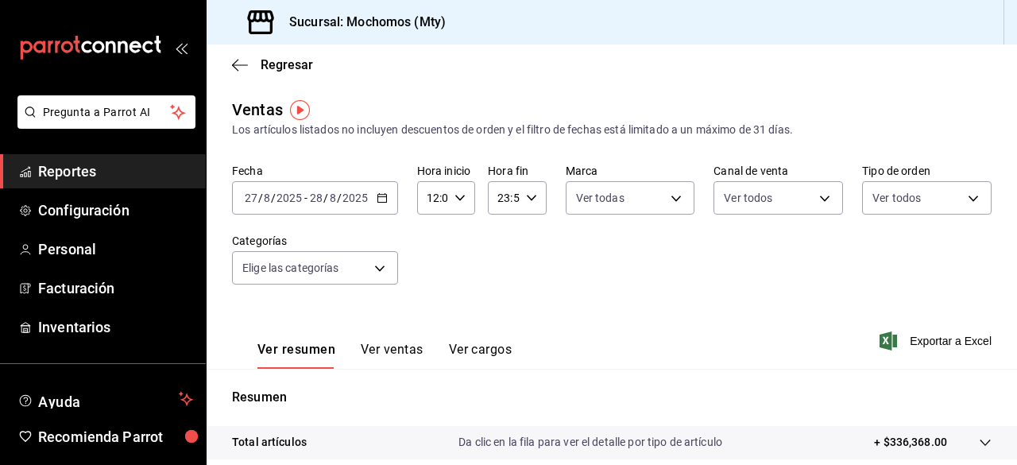
click at [380, 273] on body "Pregunta a Parrot AI Reportes Configuración Personal Facturación Inventarios Ay…" at bounding box center [508, 232] width 1017 height 465
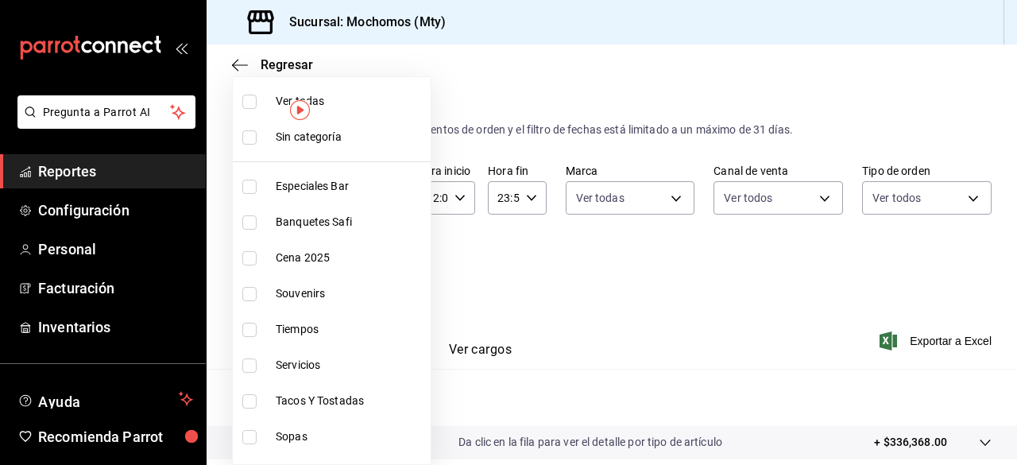
click at [248, 104] on input "checkbox" at bounding box center [249, 102] width 14 height 14
click at [528, 282] on div at bounding box center [508, 232] width 1017 height 465
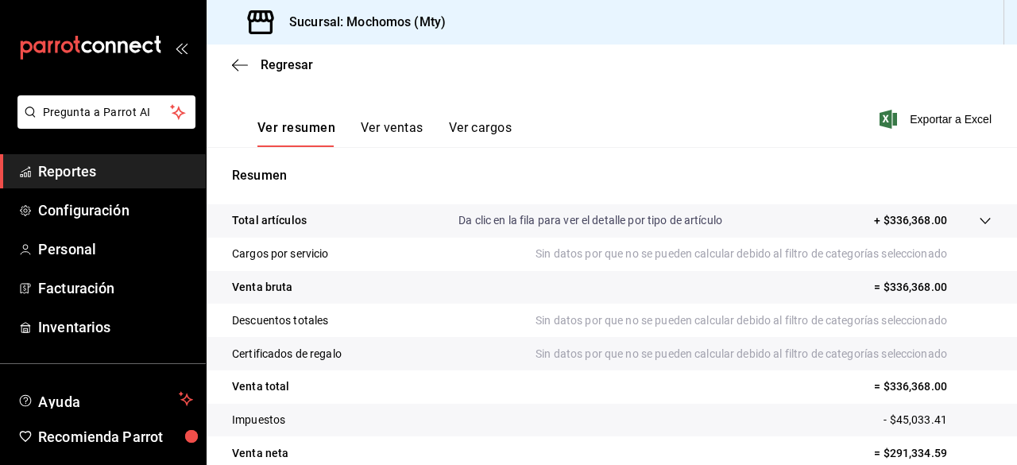
scroll to position [232, 0]
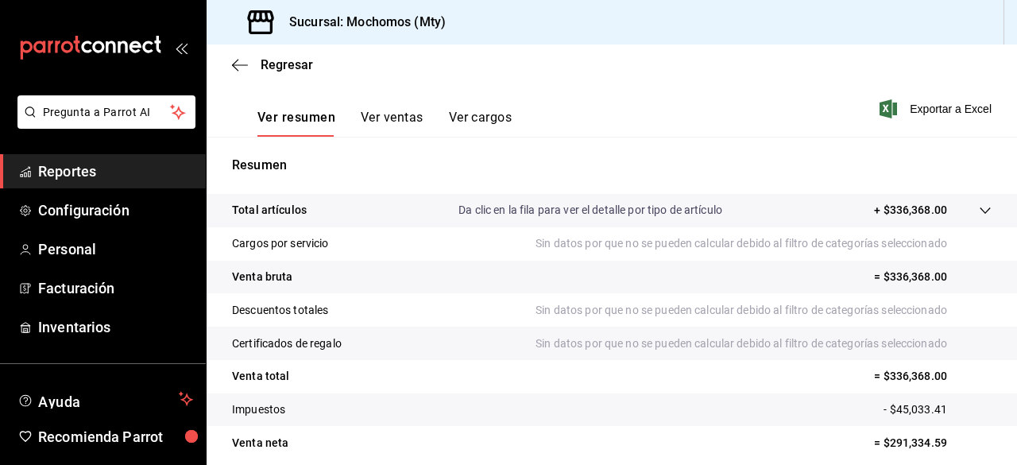
click at [630, 207] on p "Da clic en la fila para ver el detalle por tipo de artículo" at bounding box center [591, 210] width 264 height 17
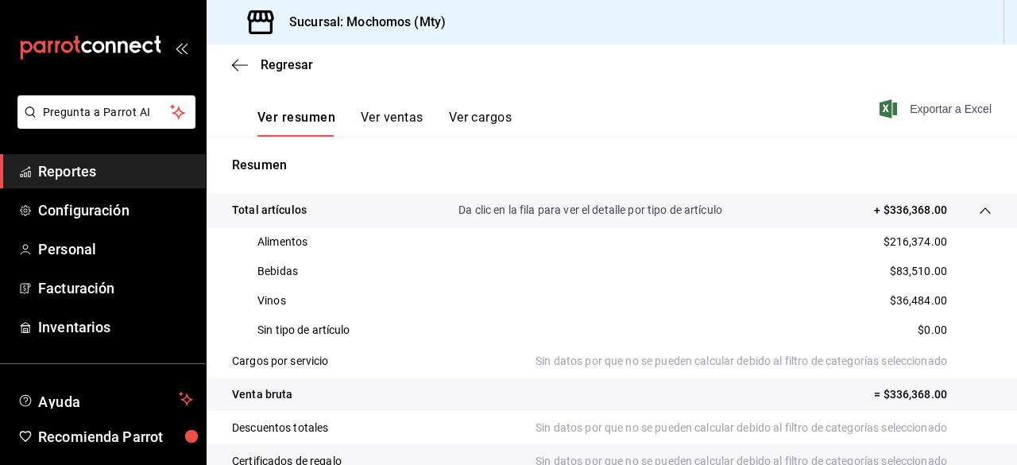
click at [885, 113] on span "Exportar a Excel" at bounding box center [937, 108] width 109 height 19
click at [885, 113] on div "Exportando a excel..." at bounding box center [927, 109] width 129 height 14
click at [885, 113] on span "Exportar a Excel" at bounding box center [937, 108] width 109 height 19
